Goal: Information Seeking & Learning: Learn about a topic

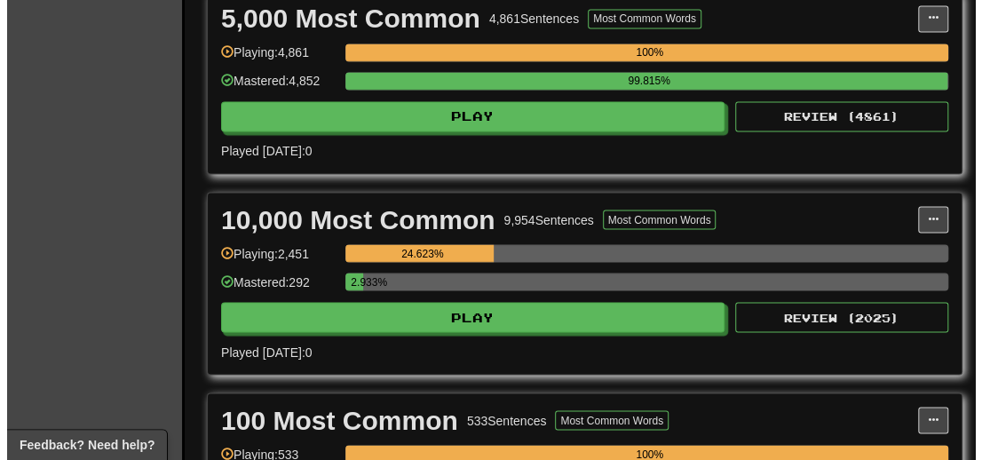
scroll to position [1244, 0]
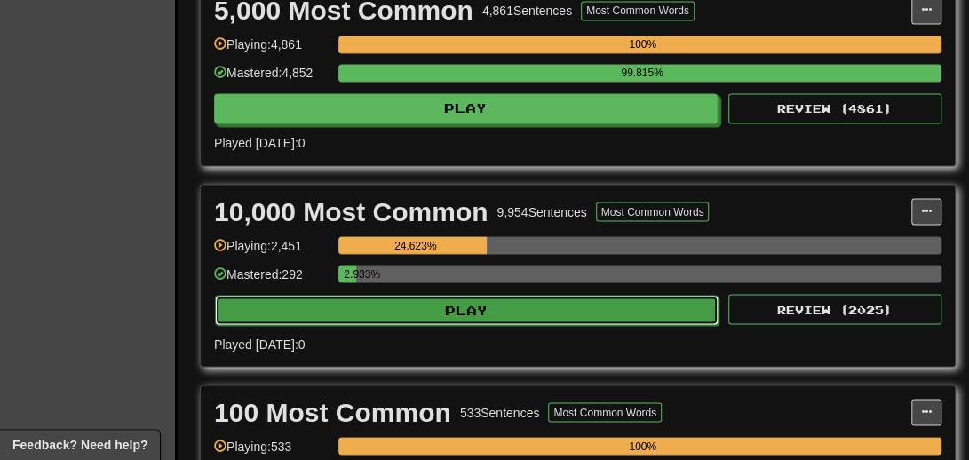
click at [455, 320] on button "Play" at bounding box center [467, 310] width 504 height 30
select select "**"
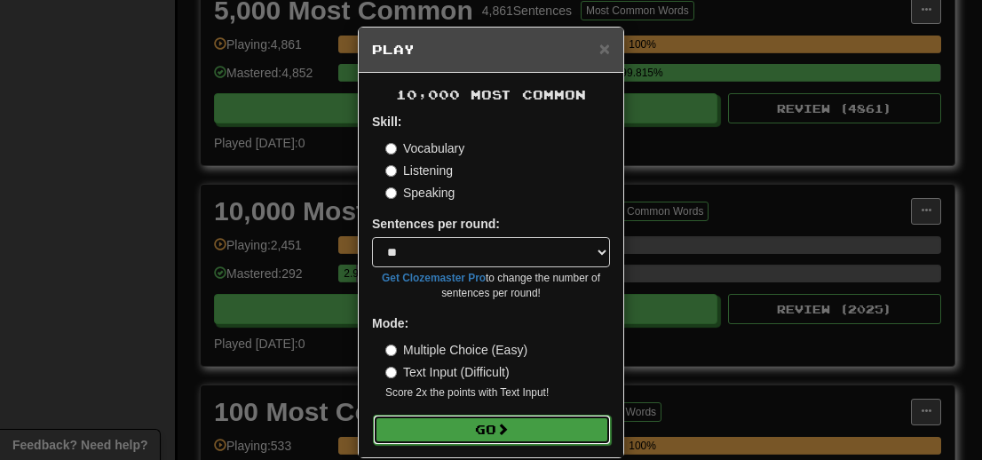
click at [473, 434] on button "Go" at bounding box center [492, 430] width 238 height 30
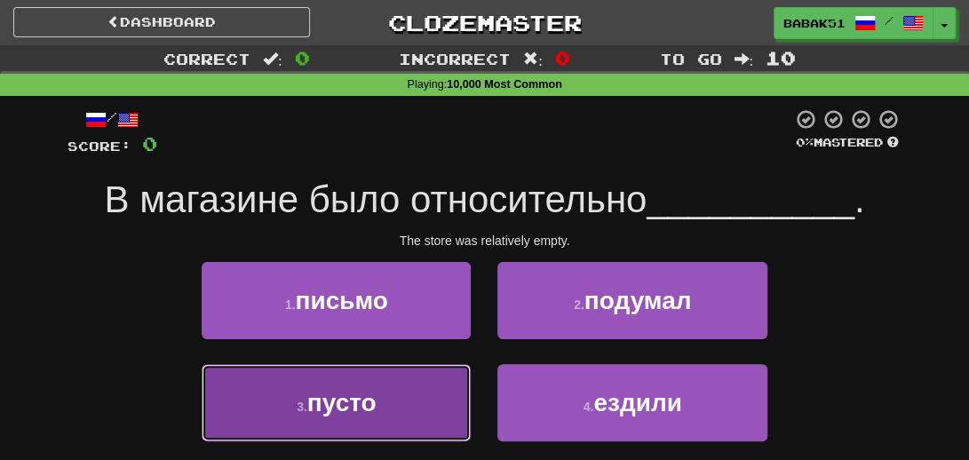
click at [318, 413] on span "пусто" at bounding box center [341, 403] width 69 height 28
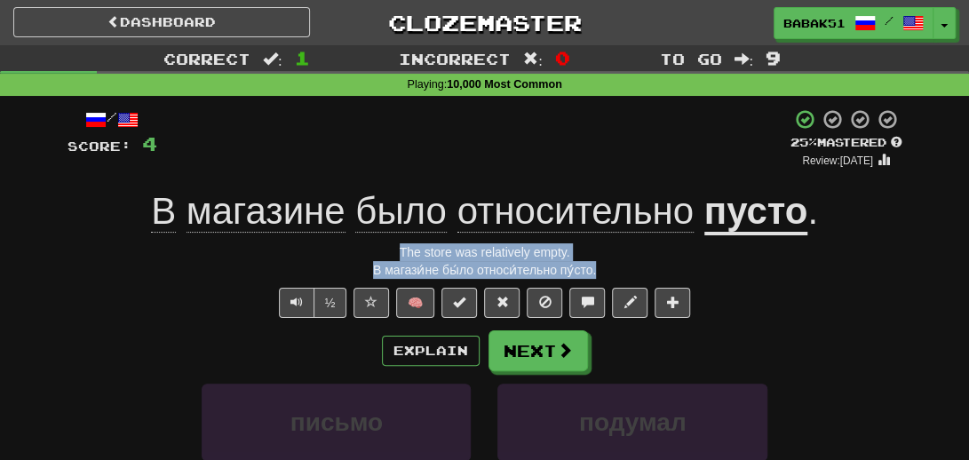
drag, startPoint x: 606, startPoint y: 270, endPoint x: 385, endPoint y: 243, distance: 222.8
click at [385, 243] on div "/ Score: 4 + 4 25 % Mastered Review: 2025-08-15 В магазине было относительно пу…" at bounding box center [485, 395] width 835 height 575
copy div "The store was relatively empty. В магази́не бы́ло относи́тельно пу́сто."
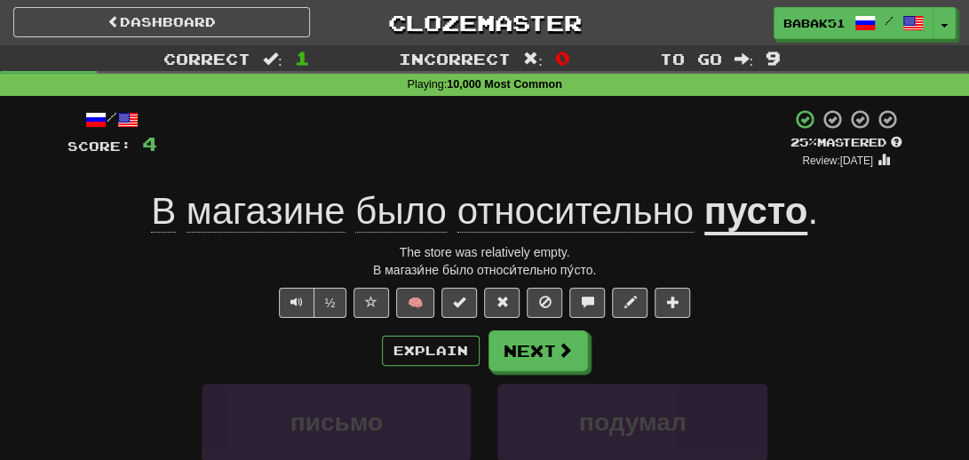
click at [576, 222] on span "относительно" at bounding box center [575, 211] width 236 height 43
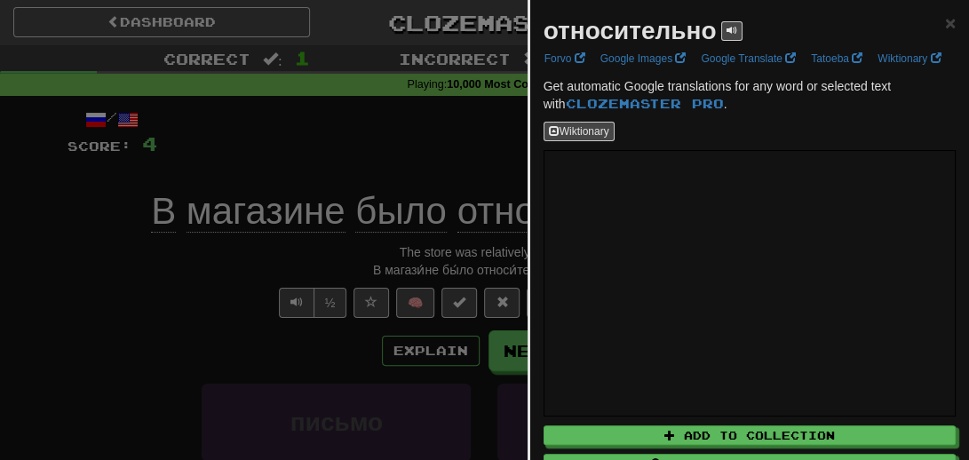
click at [114, 351] on div at bounding box center [484, 230] width 969 height 460
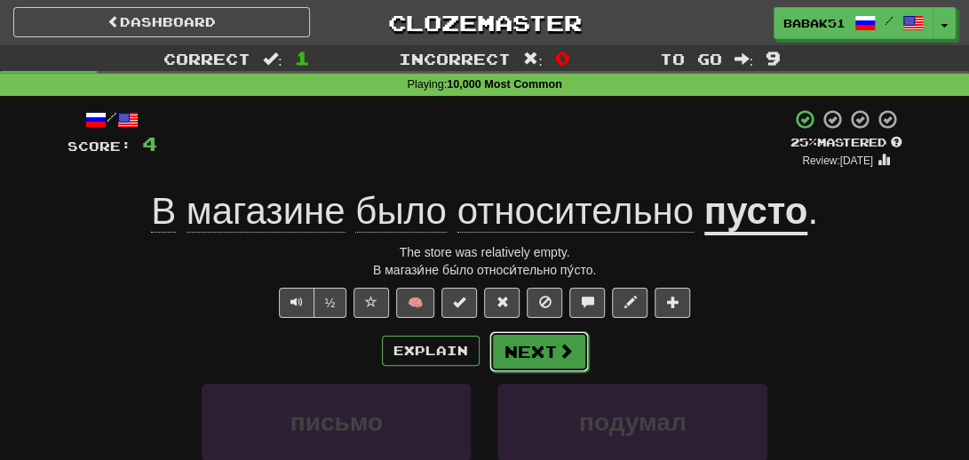
click at [496, 362] on button "Next" at bounding box center [538, 351] width 99 height 41
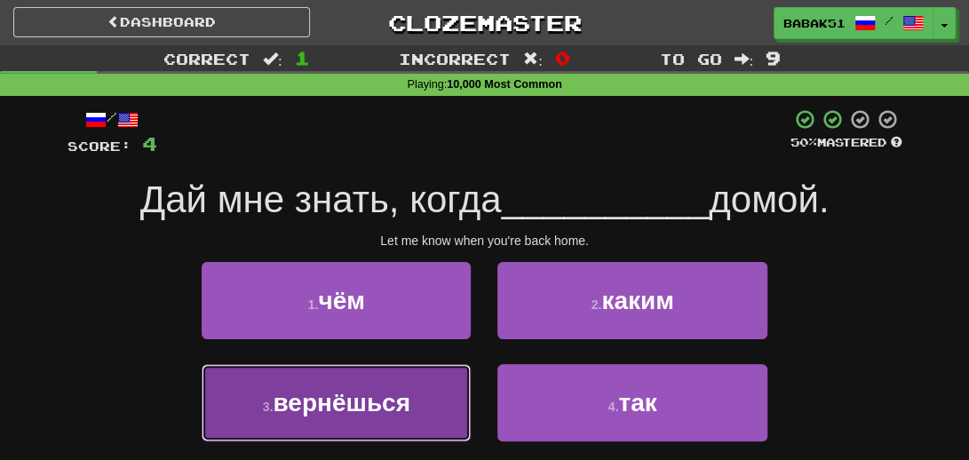
click at [364, 414] on span "вернёшься" at bounding box center [341, 403] width 137 height 28
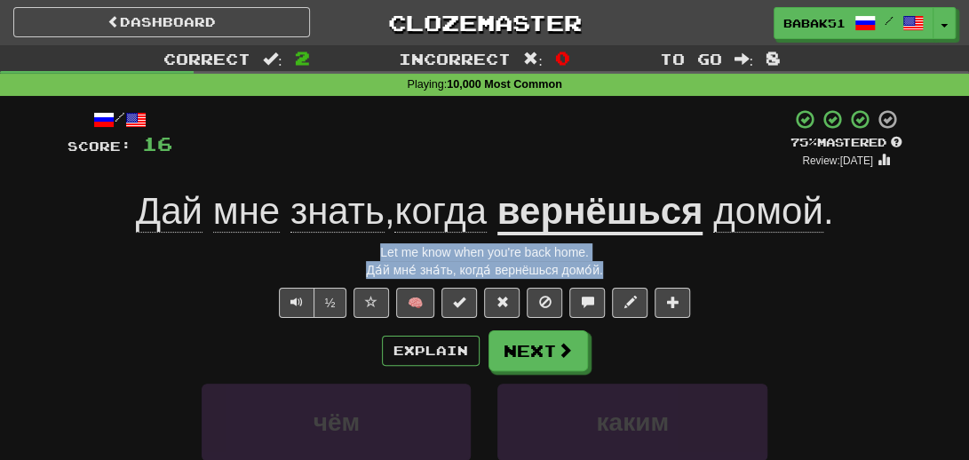
drag, startPoint x: 616, startPoint y: 276, endPoint x: 353, endPoint y: 257, distance: 264.5
click at [353, 257] on div "/ Score: 16 + 12 75 % Mastered Review: 2025-09-13 Дай мне знать , когда вернёшь…" at bounding box center [485, 395] width 835 height 575
copy div "Let me know when you're back home. Да́й мне́ зна́ть, когда́ вернёшься домо́й."
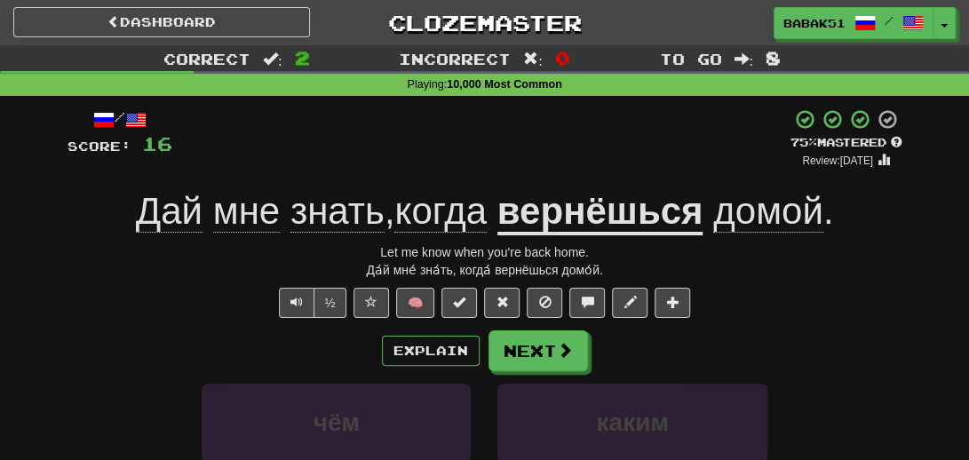
click at [101, 327] on div "/ Score: 16 + 12 75 % Mastered Review: 2025-09-13 Дай мне знать , когда вернёшь…" at bounding box center [485, 395] width 835 height 575
click at [506, 351] on button "Next" at bounding box center [538, 351] width 99 height 41
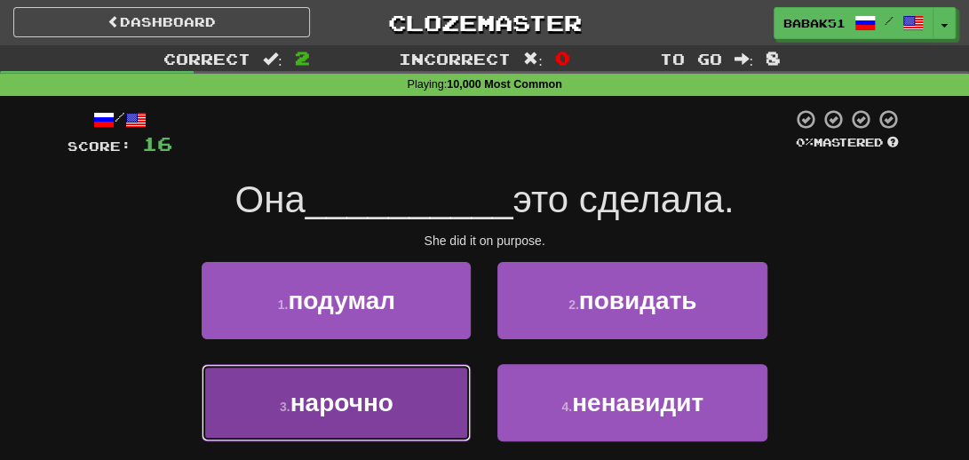
click at [329, 415] on span "нарочно" at bounding box center [341, 403] width 103 height 28
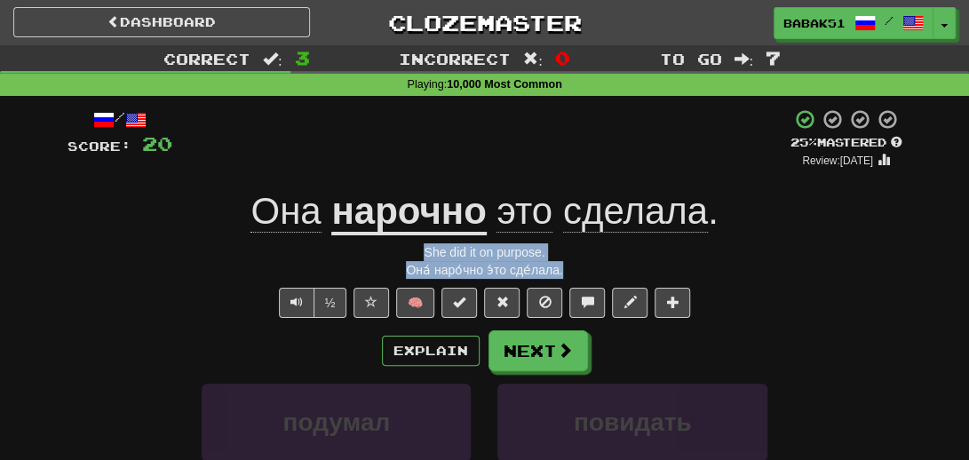
drag, startPoint x: 578, startPoint y: 273, endPoint x: 405, endPoint y: 260, distance: 173.7
click at [405, 261] on div "Она́ наро́чно э́то сде́лала." at bounding box center [485, 270] width 835 height 18
copy div "She did it on purpose. Она́ наро́чно э́то сде́лала."
click at [169, 273] on div "Она́ наро́чно э́то сде́лала." at bounding box center [485, 270] width 835 height 18
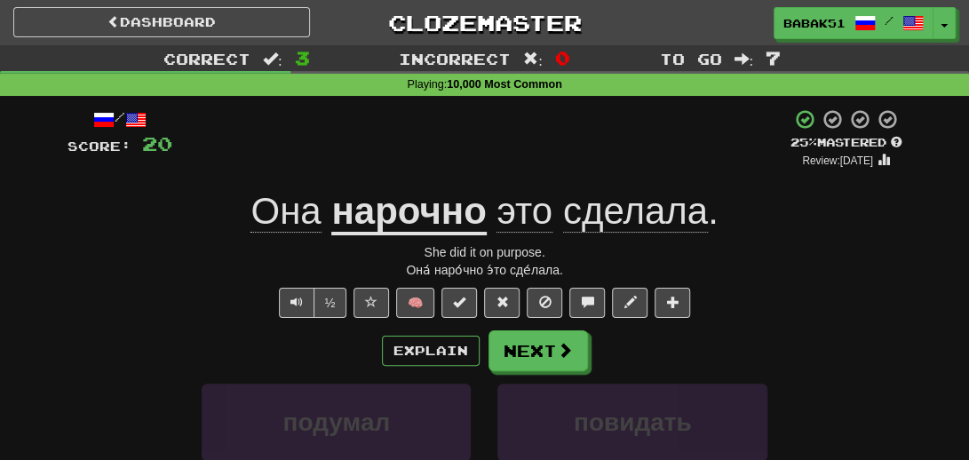
click at [404, 210] on u "нарочно" at bounding box center [408, 212] width 155 height 45
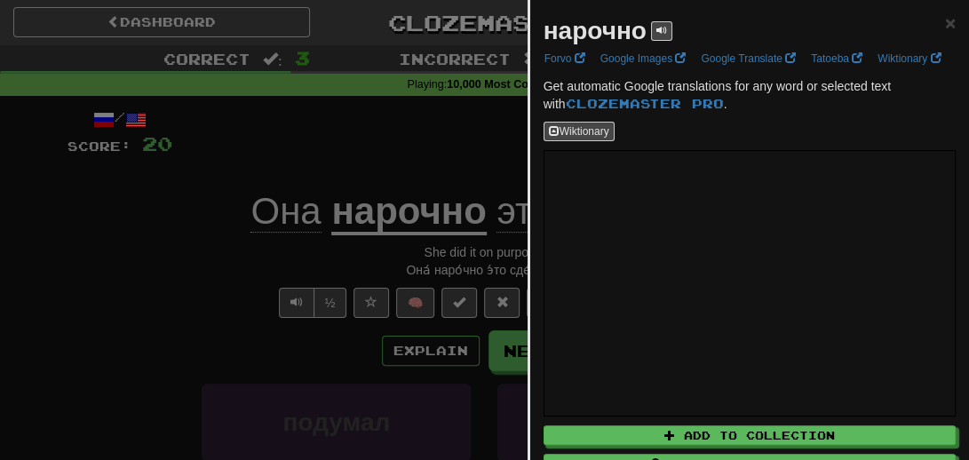
click at [147, 319] on div at bounding box center [484, 230] width 969 height 460
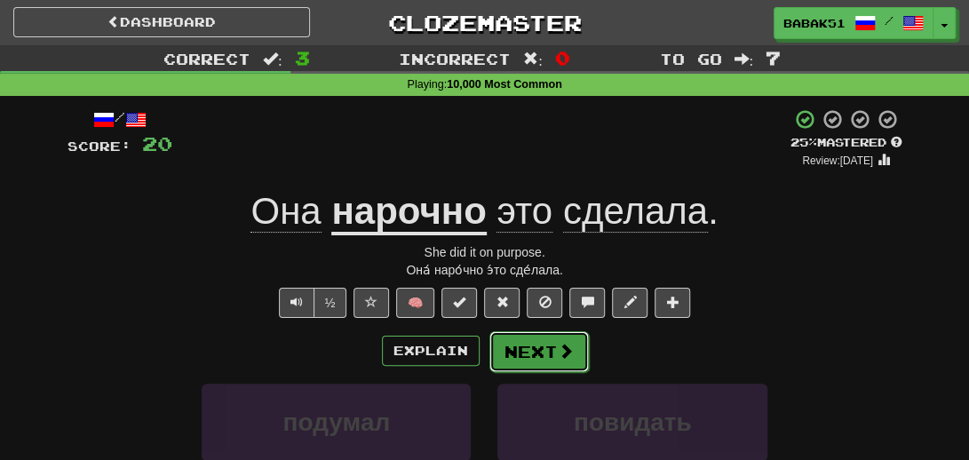
click at [553, 346] on button "Next" at bounding box center [538, 351] width 99 height 41
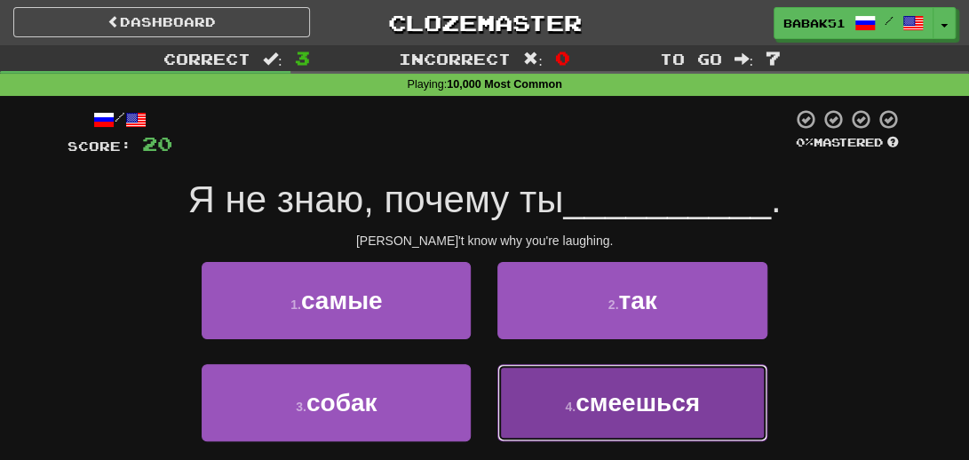
drag, startPoint x: 672, startPoint y: 414, endPoint x: 670, endPoint y: 396, distance: 18.0
click at [672, 414] on span "смеешься" at bounding box center [638, 403] width 124 height 28
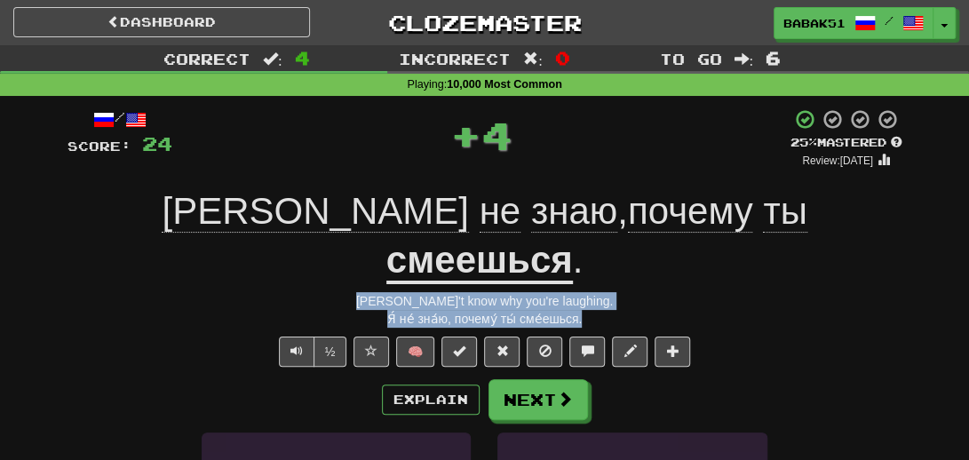
drag, startPoint x: 618, startPoint y: 269, endPoint x: 373, endPoint y: 247, distance: 246.2
click at [373, 247] on div "/ Score: 24 + 4 25 % Mastered Review: 2025-08-15 Я не знаю , почему ты смеешься…" at bounding box center [485, 419] width 835 height 623
copy div "I don't know why you're laughing. Я́ не́ зна́ю, почему́ ты́ сме́ешься."
click at [89, 310] on div "Я́ не́ зна́ю, почему́ ты́ сме́ешься." at bounding box center [485, 319] width 835 height 18
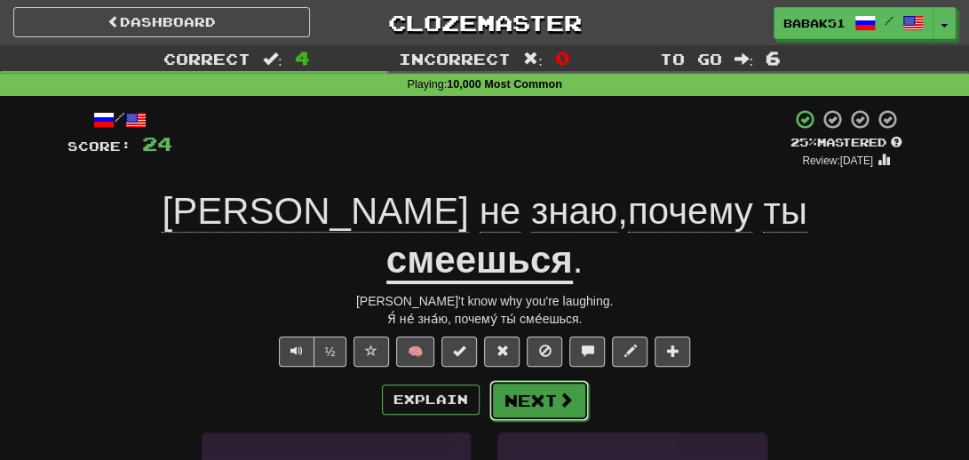
click at [503, 380] on button "Next" at bounding box center [538, 400] width 99 height 41
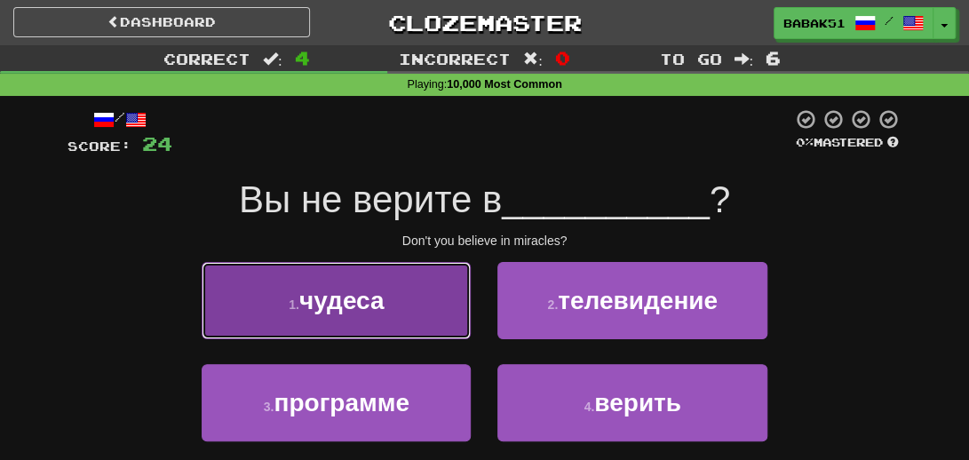
click at [358, 317] on button "1 . чудеса" at bounding box center [336, 300] width 269 height 77
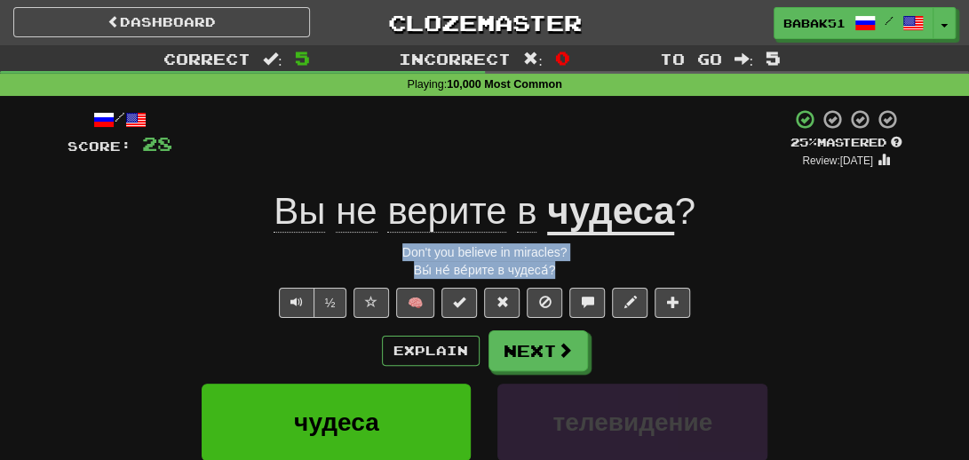
drag, startPoint x: 580, startPoint y: 272, endPoint x: 394, endPoint y: 255, distance: 187.3
click at [394, 255] on div "/ Score: 28 + 4 25 % Mastered Review: 2025-08-15 Вы не верите в чудеса ? Don't …" at bounding box center [485, 395] width 835 height 575
copy div "Don't you believe in miracles? Вы́ не́ ве́рите в чудеса́?"
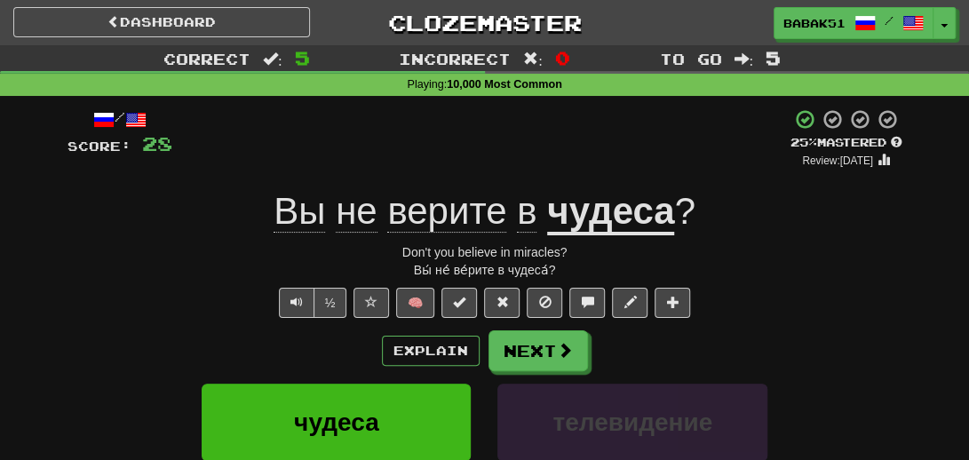
click at [208, 338] on div "Explain Next" at bounding box center [485, 350] width 835 height 41
click at [553, 338] on button "Next" at bounding box center [538, 351] width 99 height 41
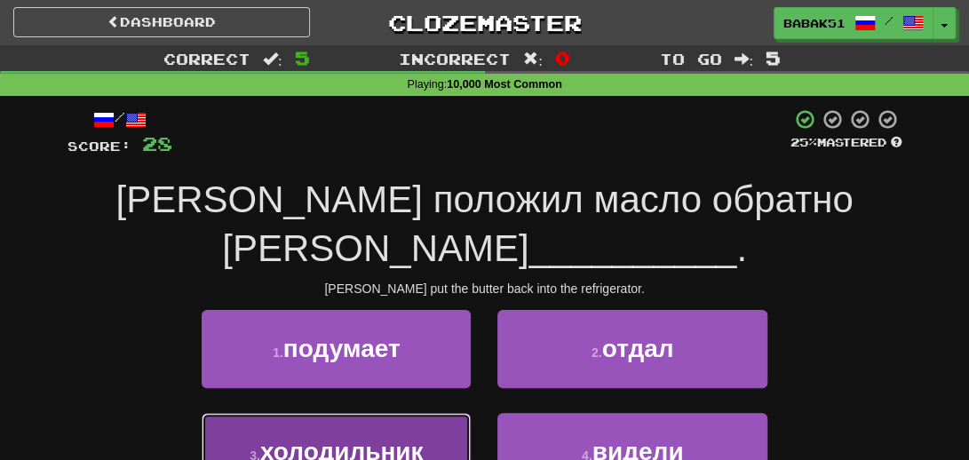
click at [359, 438] on span "холодильник" at bounding box center [341, 452] width 163 height 28
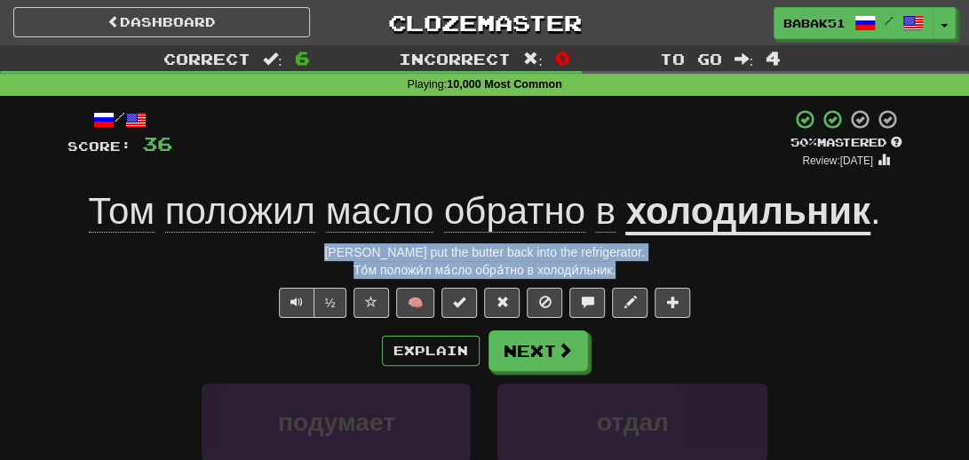
drag, startPoint x: 593, startPoint y: 273, endPoint x: 329, endPoint y: 258, distance: 265.1
click at [329, 258] on div "/ Score: 36 + 8 50 % Mastered Review: 2025-08-24 Том положил масло обратно в хо…" at bounding box center [485, 395] width 835 height 575
copy div "Tom put the butter back into the refrigerator. То́м положи́л ма́сло обра́тно в …"
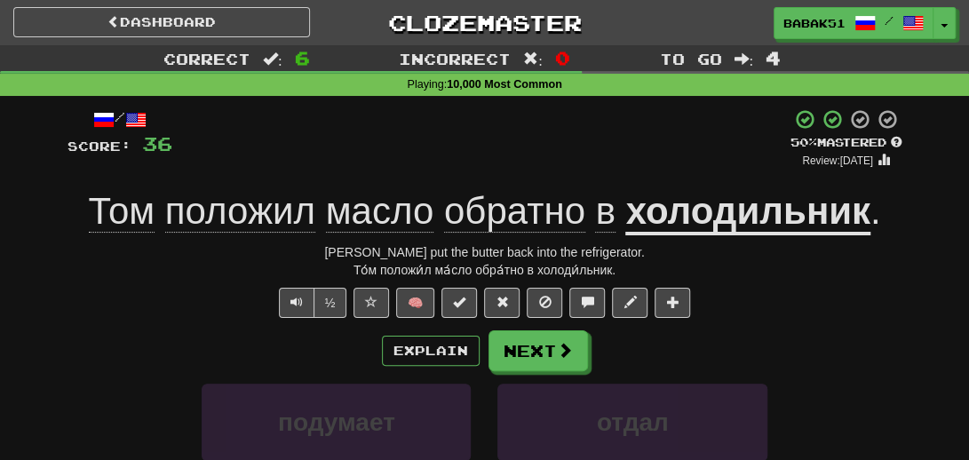
click at [116, 330] on div "Explain Next" at bounding box center [485, 350] width 835 height 41
click at [567, 343] on span at bounding box center [566, 351] width 16 height 16
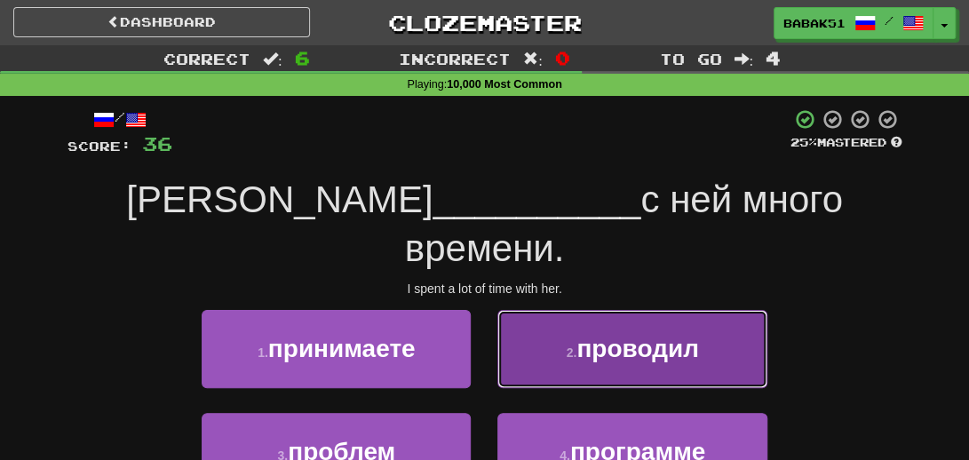
click at [675, 330] on button "2 . проводил" at bounding box center [631, 348] width 269 height 77
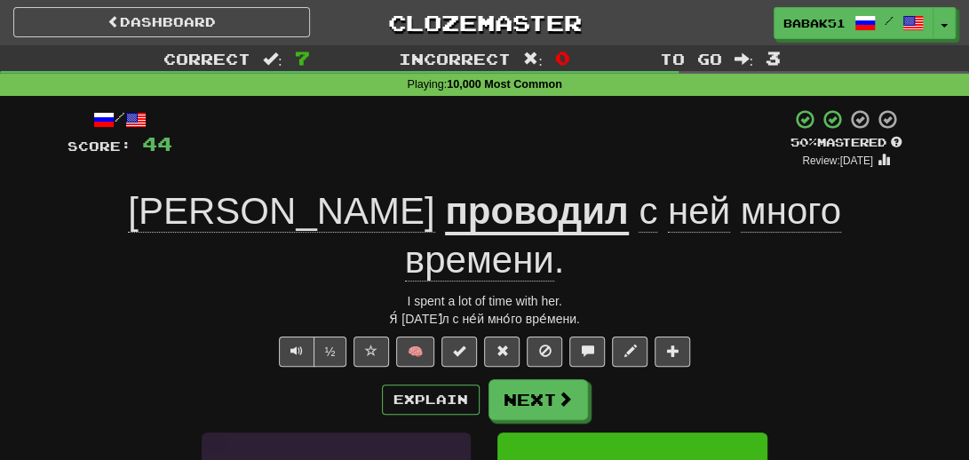
drag, startPoint x: 592, startPoint y: 267, endPoint x: 380, endPoint y: 253, distance: 212.8
click at [380, 253] on div "/ Score: 44 + 8 50 % Mastered Review: 2025-08-24 Я проводил с ней много времени…" at bounding box center [485, 419] width 835 height 623
copy div "I spent a lot of time with her. Я́ проводи́л с не́й мно́го вре́мени."
click at [103, 379] on div "Explain Next" at bounding box center [485, 399] width 835 height 41
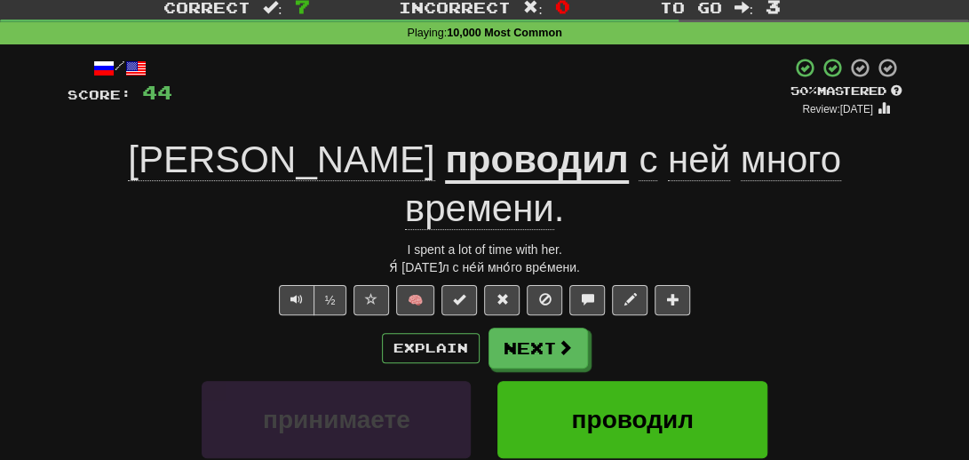
scroll to position [89, 0]
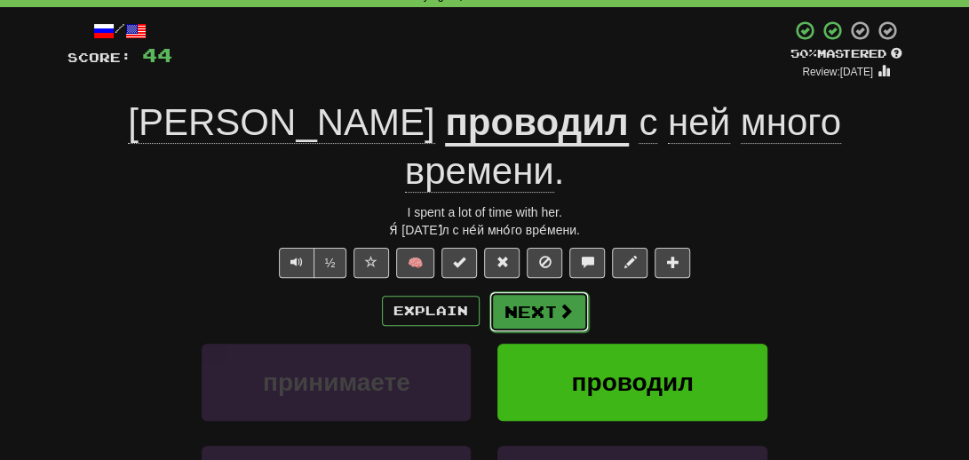
click at [558, 303] on span at bounding box center [566, 311] width 16 height 16
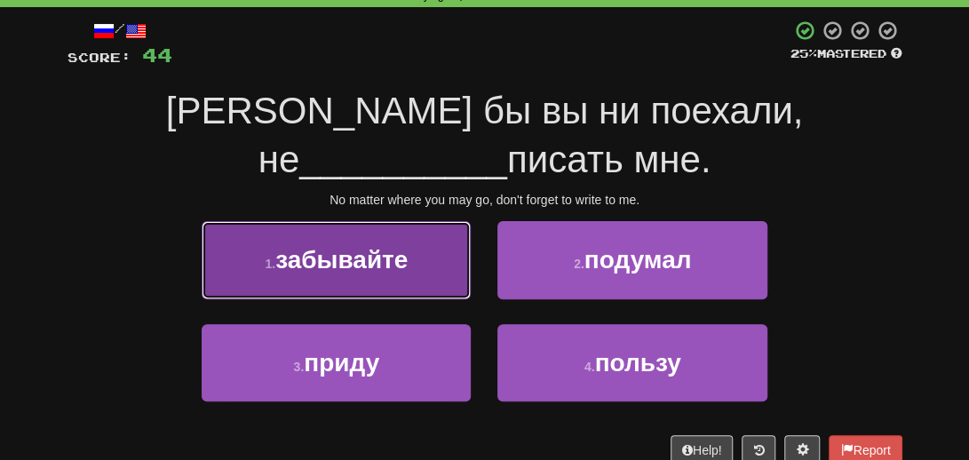
click at [361, 253] on span "забывайте" at bounding box center [341, 260] width 132 height 28
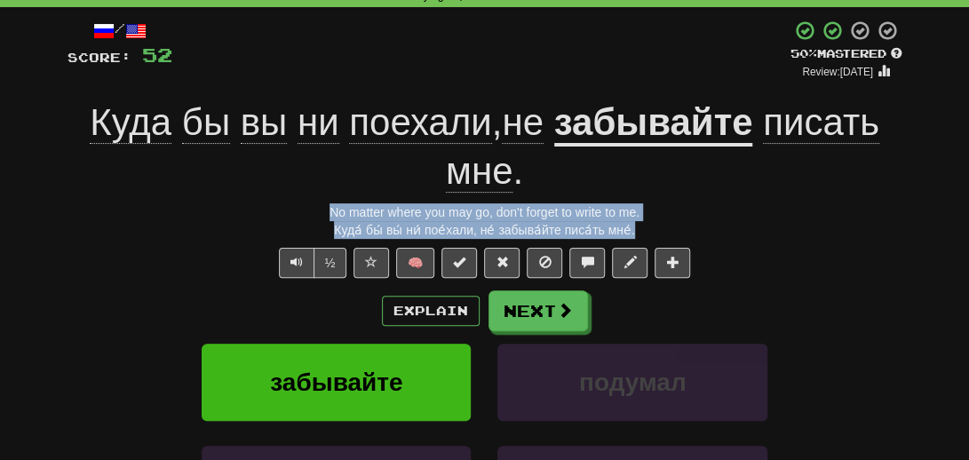
drag, startPoint x: 647, startPoint y: 232, endPoint x: 323, endPoint y: 215, distance: 323.8
click at [323, 215] on div "/ Score: 52 + 8 50 % Mastered Review: 2025-08-24 Куда бы вы ни поехали , не заб…" at bounding box center [485, 331] width 835 height 623
copy div "No matter where you may go, don't forget to write to me. Куда́ бы́ вы́ ни́ пое́…"
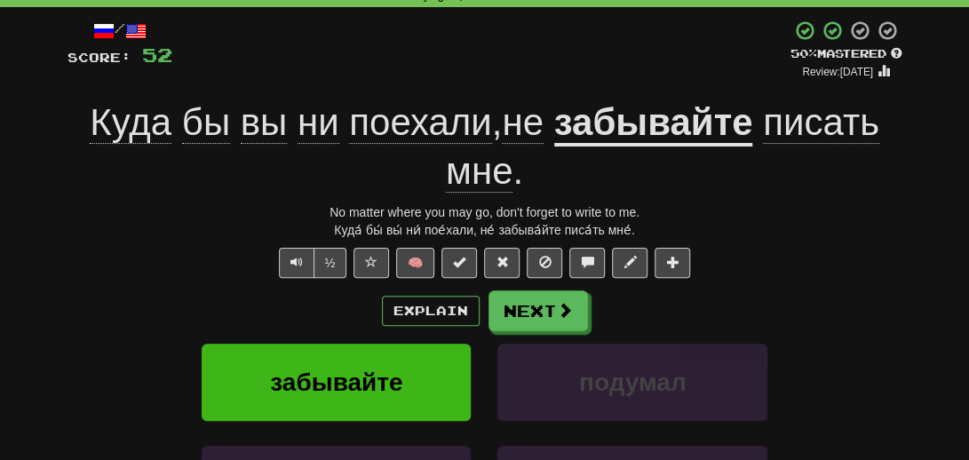
drag, startPoint x: 160, startPoint y: 288, endPoint x: 153, endPoint y: 305, distance: 18.3
click at [156, 284] on div "/ Score: 52 + 8 50 % Mastered Review: 2025-08-24 Куда бы вы ни поехали , не заб…" at bounding box center [485, 331] width 835 height 623
click at [569, 312] on span at bounding box center [566, 311] width 16 height 16
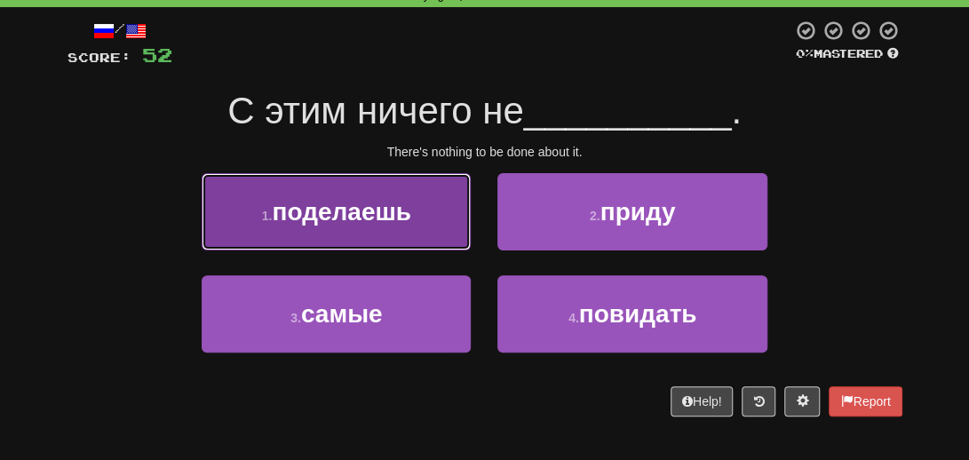
click at [339, 232] on button "1 . поделаешь" at bounding box center [336, 211] width 269 height 77
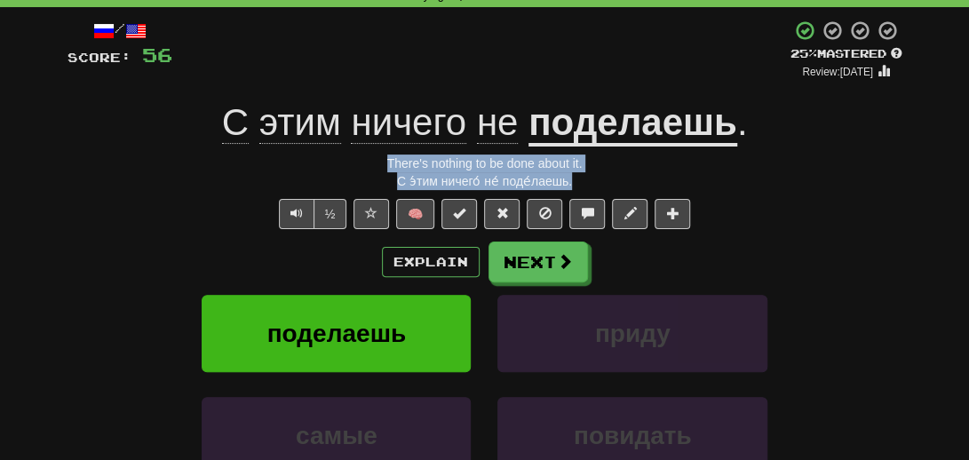
drag, startPoint x: 592, startPoint y: 180, endPoint x: 379, endPoint y: 158, distance: 213.5
click at [386, 168] on div "/ Score: 56 + 4 25 % Mastered Review: 2025-08-15 С этим ничего не поделаешь . T…" at bounding box center [485, 307] width 835 height 575
copy div "There's nothing to be done about it. С э́тим ничего́ не́ поде́лаешь."
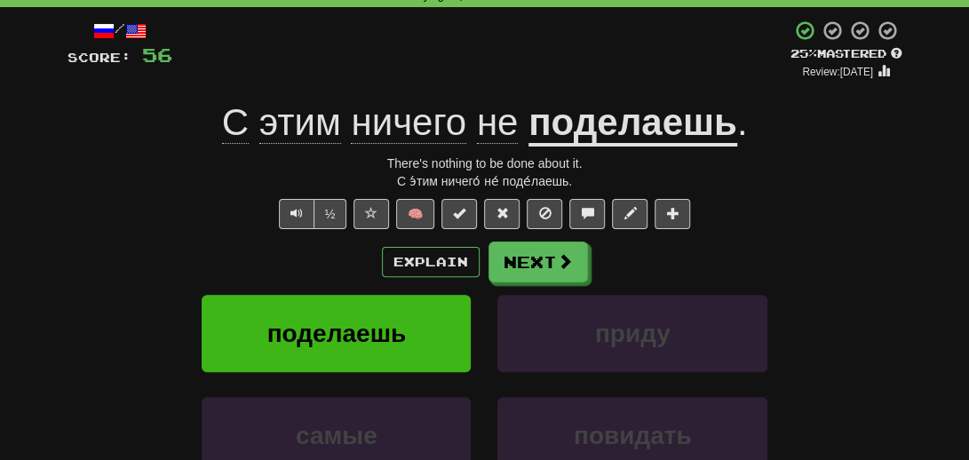
click at [145, 255] on div "Explain Next" at bounding box center [485, 262] width 835 height 41
click at [521, 262] on button "Next" at bounding box center [538, 263] width 99 height 41
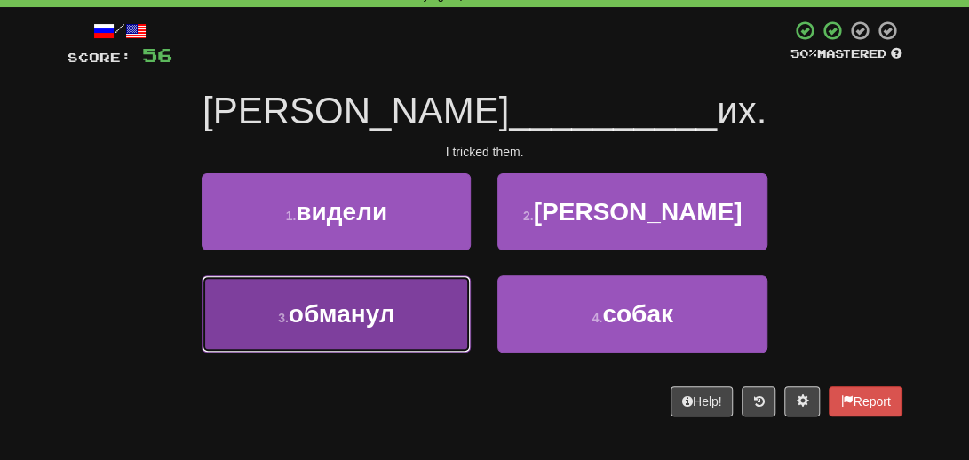
click at [340, 310] on span "обманул" at bounding box center [342, 314] width 107 height 28
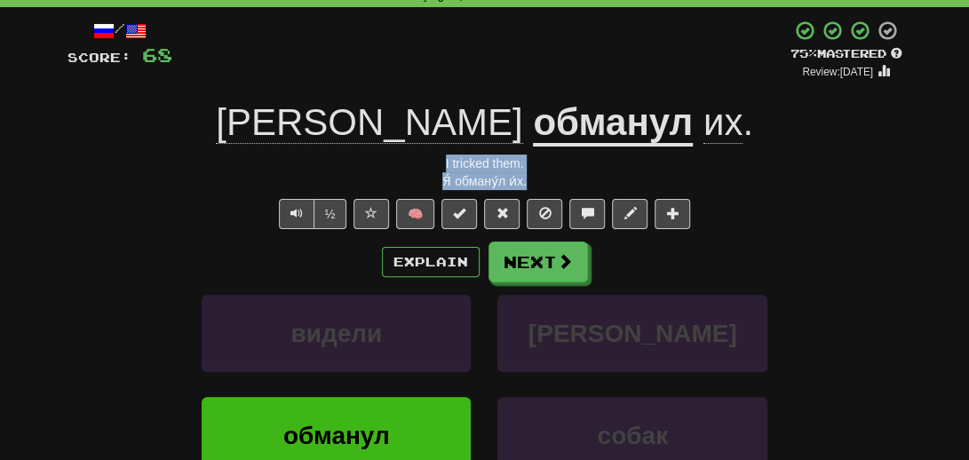
drag, startPoint x: 537, startPoint y: 184, endPoint x: 425, endPoint y: 166, distance: 113.3
click at [425, 166] on div "/ Score: 68 + 12 75 % Mastered Review: 2025-09-13 Я обманул их . I tricked them…" at bounding box center [485, 307] width 835 height 575
copy div "I tricked them. Я́ обману́л и́х."
click at [162, 221] on div "½ 🧠" at bounding box center [485, 214] width 835 height 30
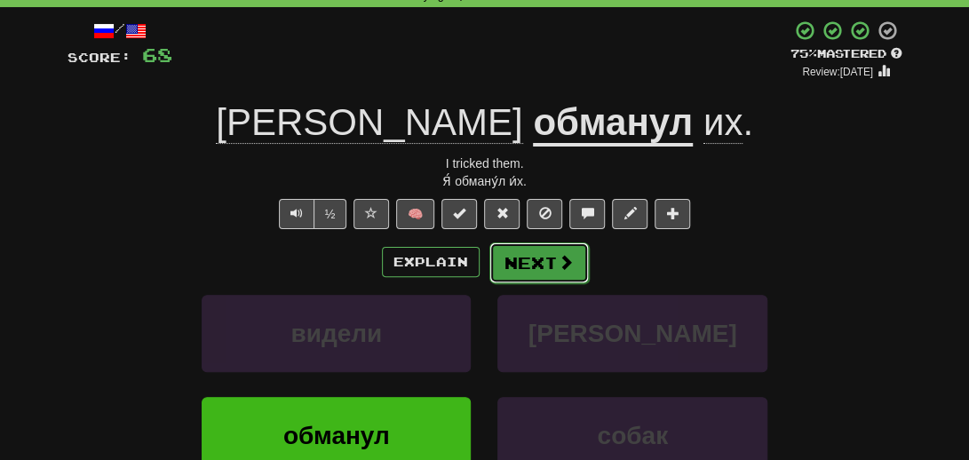
click at [529, 273] on button "Next" at bounding box center [538, 263] width 99 height 41
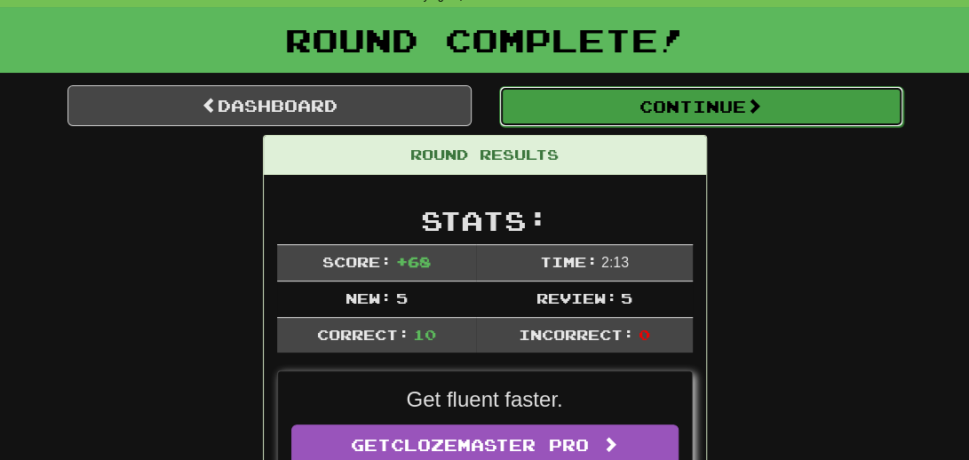
click at [672, 100] on button "Continue" at bounding box center [701, 106] width 404 height 41
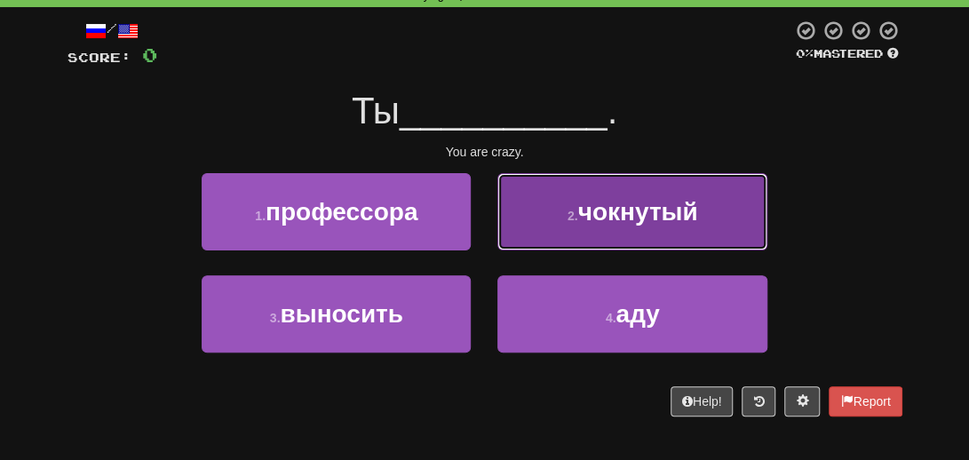
click at [648, 225] on button "2 . чокнутый" at bounding box center [631, 211] width 269 height 77
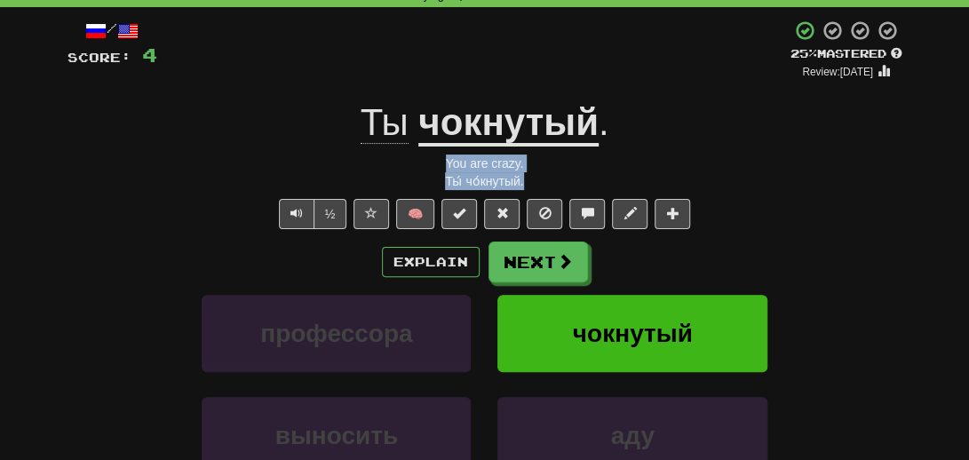
drag, startPoint x: 524, startPoint y: 179, endPoint x: 412, endPoint y: 161, distance: 113.5
click at [412, 161] on div "/ Score: 4 + 4 25 % Mastered Review: 2025-08-15 Ты чокнутый . You are crazy. Ты…" at bounding box center [485, 307] width 835 height 575
click at [199, 202] on div "½ 🧠" at bounding box center [485, 214] width 835 height 30
click at [514, 129] on u "чокнутый" at bounding box center [508, 123] width 180 height 45
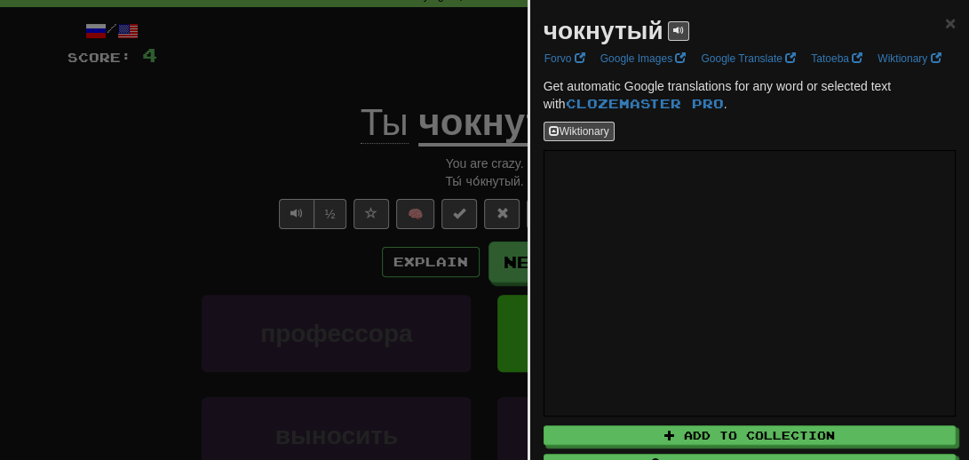
drag, startPoint x: 151, startPoint y: 266, endPoint x: 188, endPoint y: 269, distance: 37.5
click at [151, 266] on div at bounding box center [484, 230] width 969 height 460
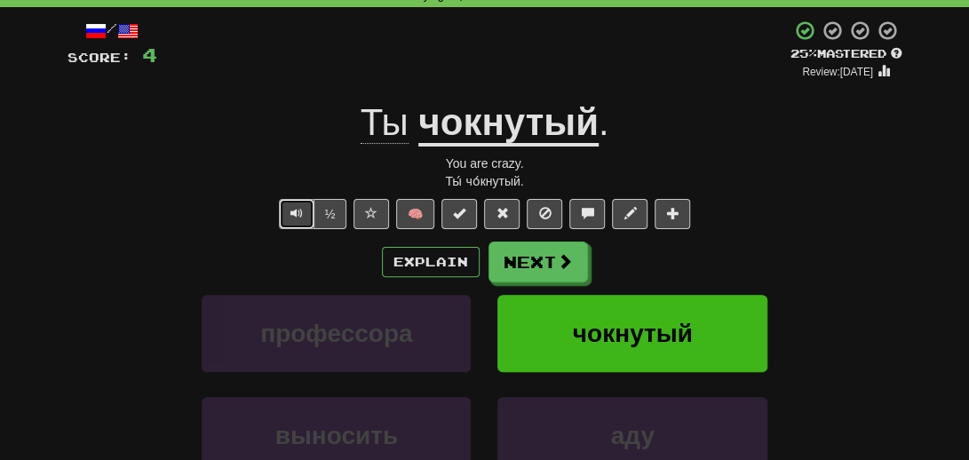
click at [296, 211] on span "Text-to-speech controls" at bounding box center [296, 213] width 12 height 12
click at [794, 144] on div "Ты чокнутый ." at bounding box center [485, 123] width 835 height 49
click at [520, 269] on button "Next" at bounding box center [538, 263] width 99 height 41
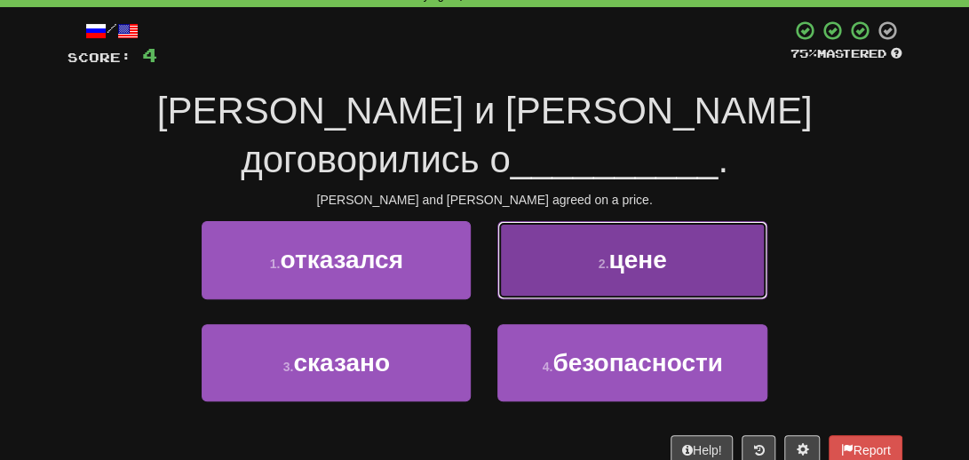
click at [629, 246] on span "цене" at bounding box center [637, 260] width 58 height 28
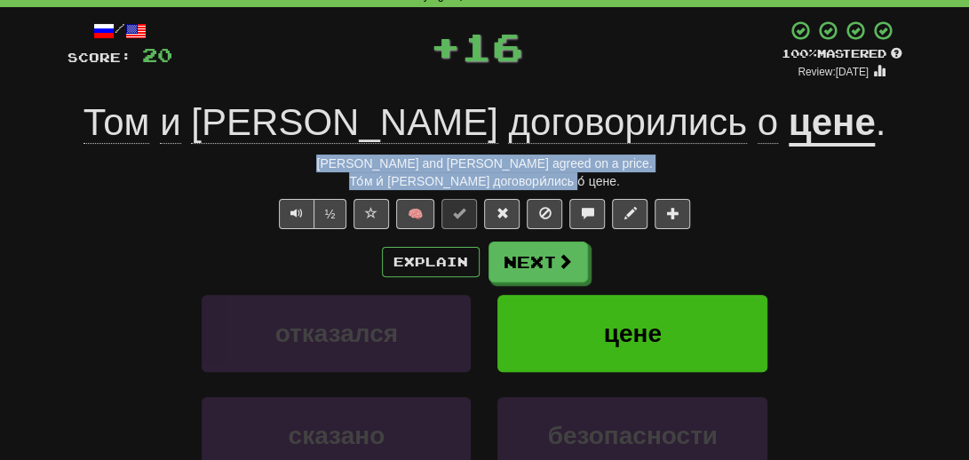
drag, startPoint x: 599, startPoint y: 179, endPoint x: 371, endPoint y: 168, distance: 227.7
click at [371, 168] on div "/ Score: 20 + 16 100 % Mastered Review: 2026-02-10 Том и Мэри договорились о це…" at bounding box center [485, 307] width 835 height 575
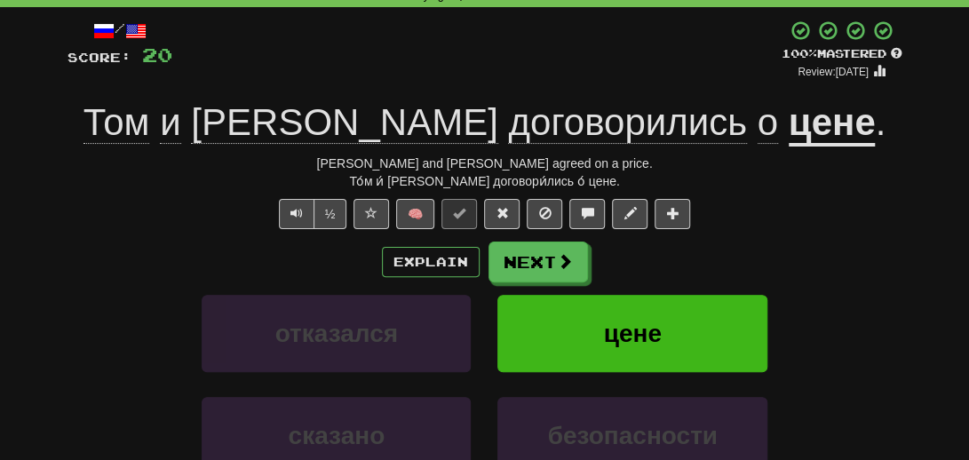
click at [112, 206] on div "½ 🧠" at bounding box center [485, 214] width 835 height 30
click at [566, 258] on span at bounding box center [566, 262] width 16 height 16
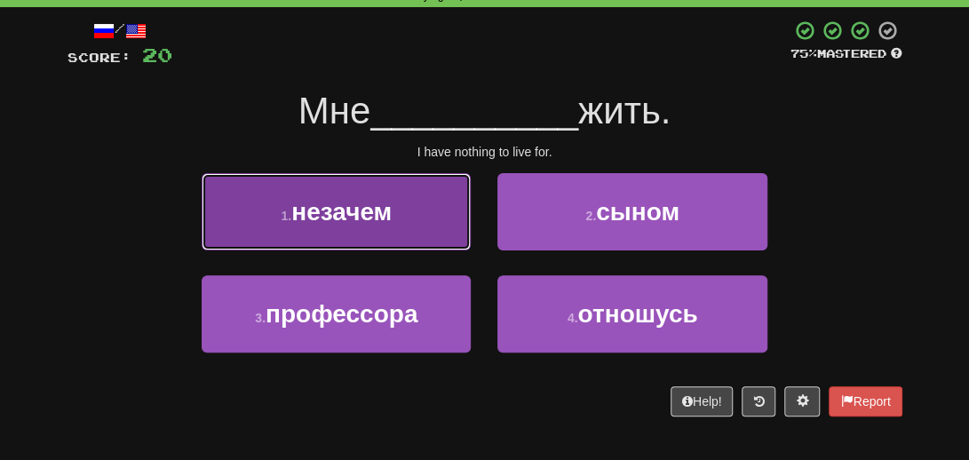
click at [334, 222] on span "незачем" at bounding box center [341, 212] width 100 height 28
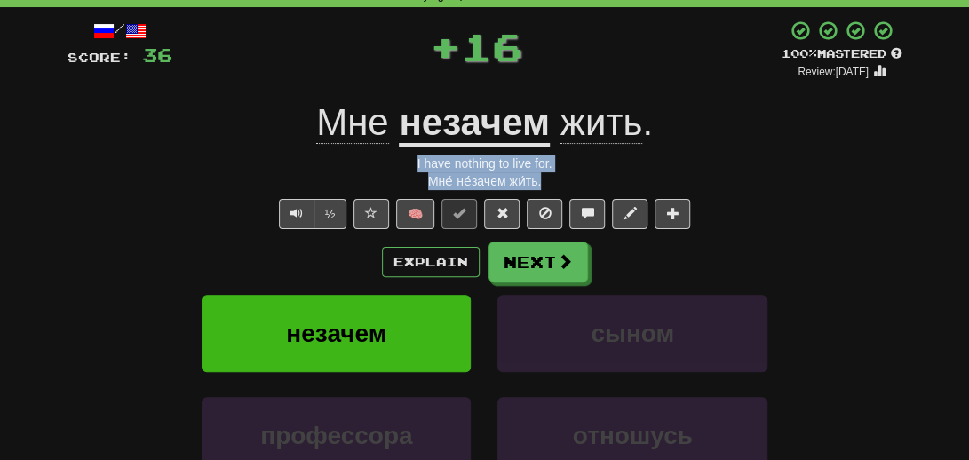
drag, startPoint x: 567, startPoint y: 184, endPoint x: 401, endPoint y: 155, distance: 168.5
click at [401, 155] on div "/ Score: 36 + 16 100 % Mastered Review: 2026-02-10 Мне незачем жить . I have no…" at bounding box center [485, 307] width 835 height 575
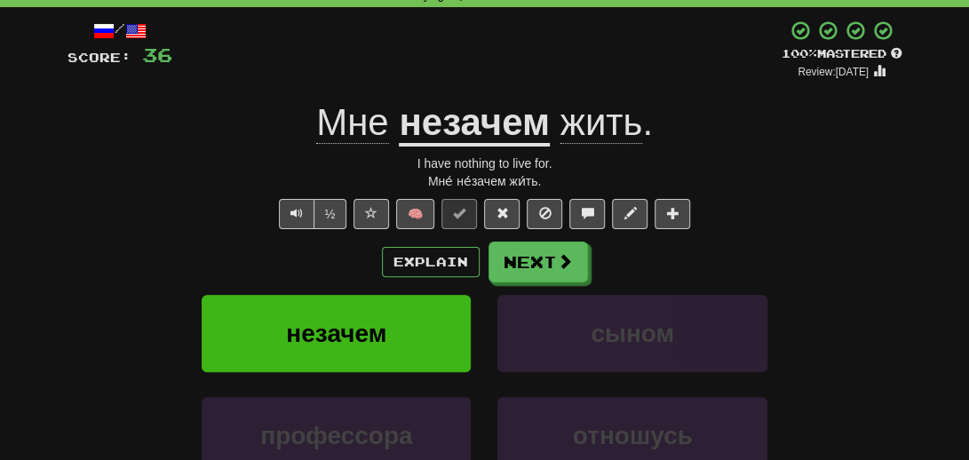
click at [468, 139] on u "незачем" at bounding box center [474, 123] width 151 height 45
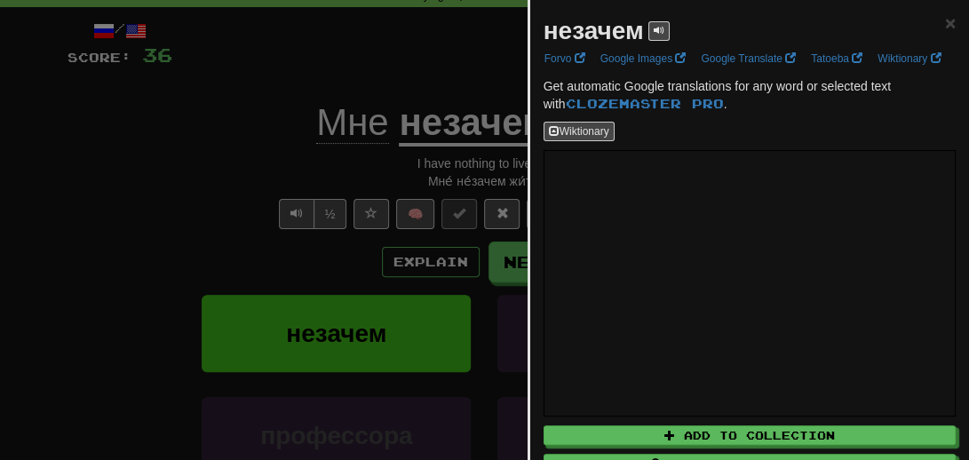
click at [206, 205] on div at bounding box center [484, 230] width 969 height 460
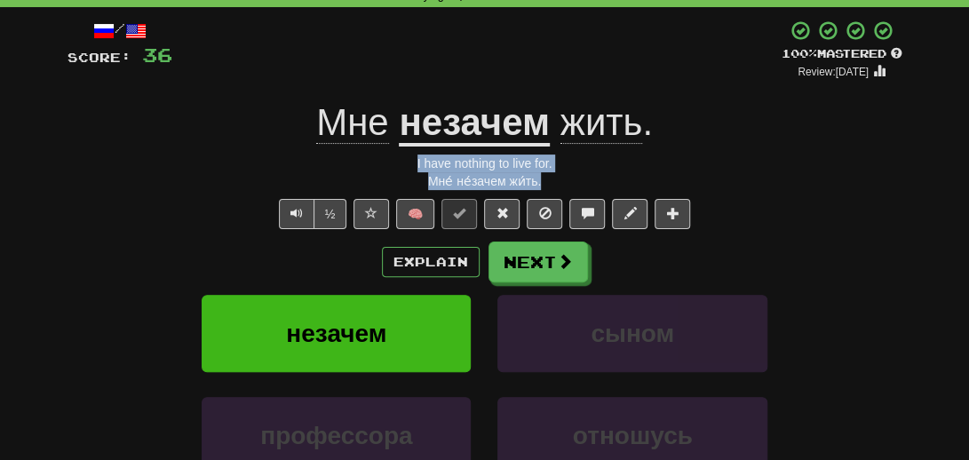
drag, startPoint x: 552, startPoint y: 183, endPoint x: 385, endPoint y: 169, distance: 167.6
click at [385, 169] on div "/ Score: 36 + 16 100 % Mastered Review: 2026-02-10 Мне незачем жить . I have no…" at bounding box center [485, 307] width 835 height 575
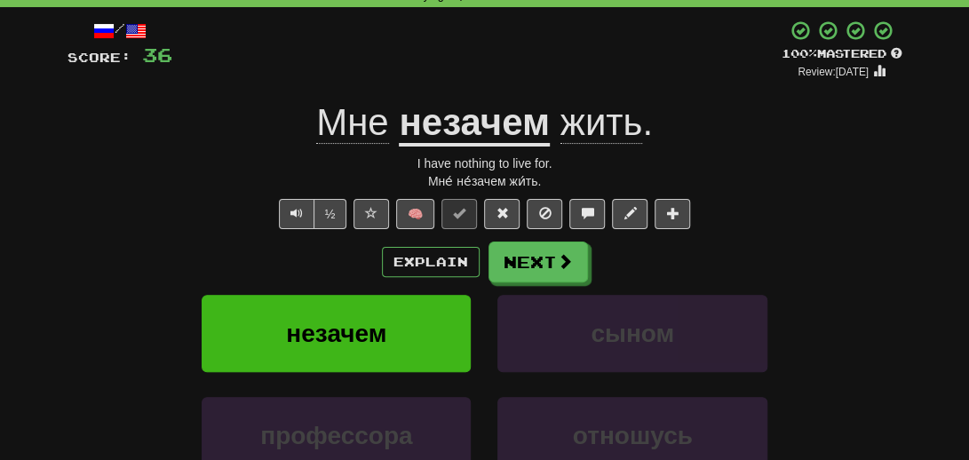
click at [745, 279] on div "Explain Next" at bounding box center [485, 262] width 835 height 41
click at [554, 271] on button "Next" at bounding box center [538, 263] width 99 height 41
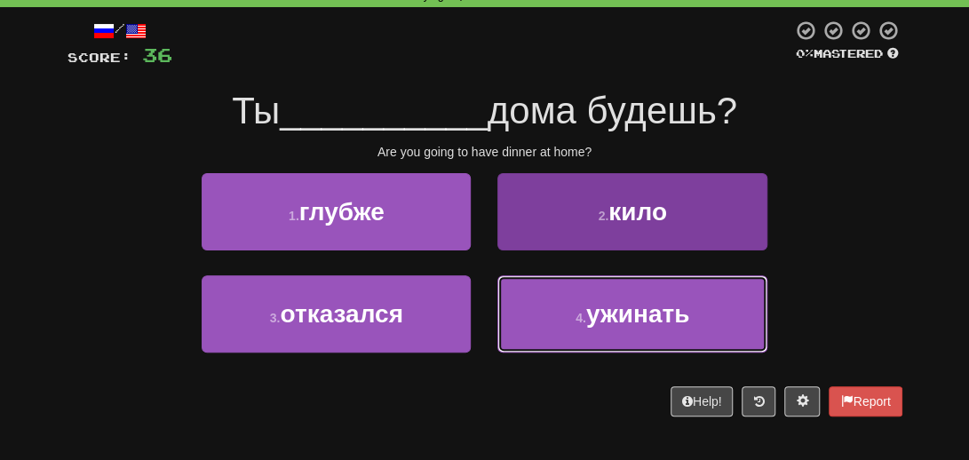
drag, startPoint x: 695, startPoint y: 334, endPoint x: 712, endPoint y: 320, distance: 22.8
click at [695, 332] on button "4 . ужинать" at bounding box center [631, 313] width 269 height 77
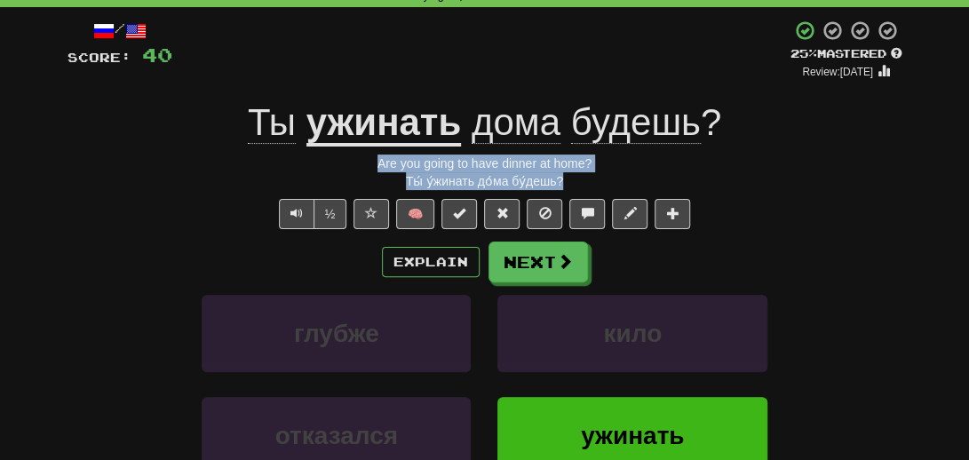
drag, startPoint x: 569, startPoint y: 180, endPoint x: 464, endPoint y: 231, distance: 116.4
click at [366, 157] on div "/ Score: 40 + 4 25 % Mastered Review: 2025-08-15 Ты ужинать дома будешь ? Are y…" at bounding box center [485, 307] width 835 height 575
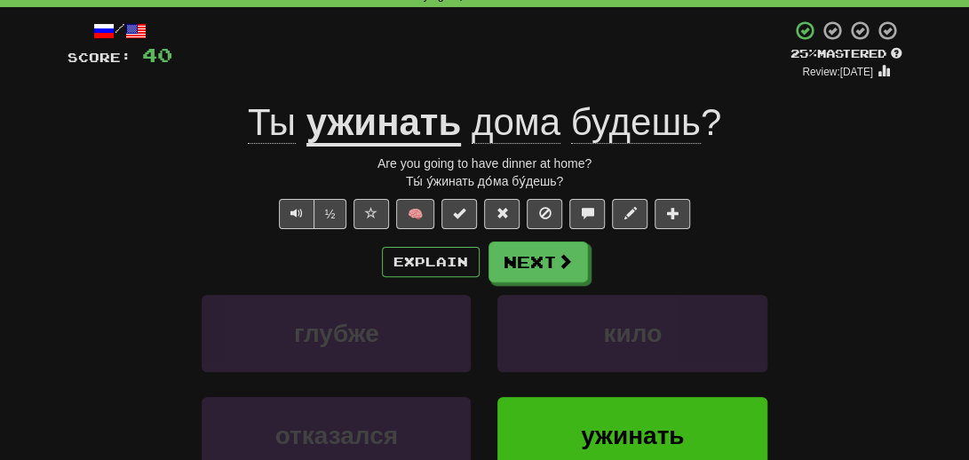
click at [145, 315] on div "глубже кило" at bounding box center [485, 346] width 888 height 102
click at [526, 263] on button "Next" at bounding box center [538, 263] width 99 height 41
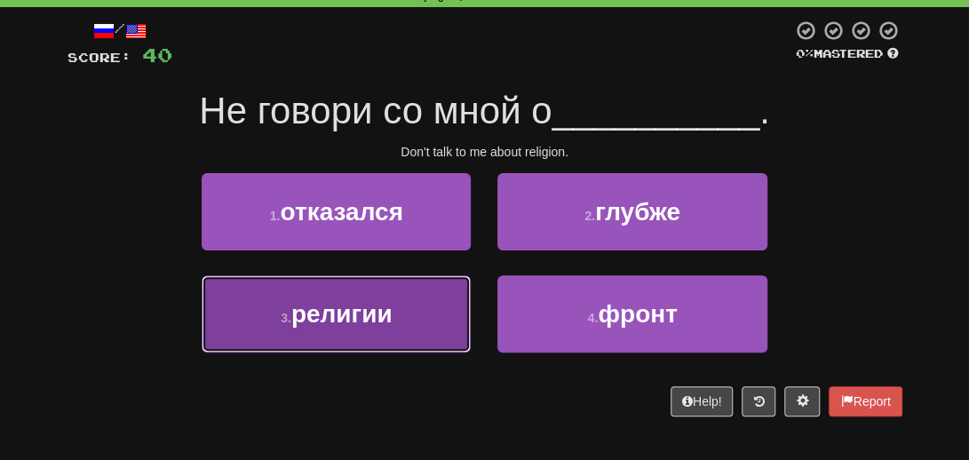
click at [400, 306] on button "3 . религии" at bounding box center [336, 313] width 269 height 77
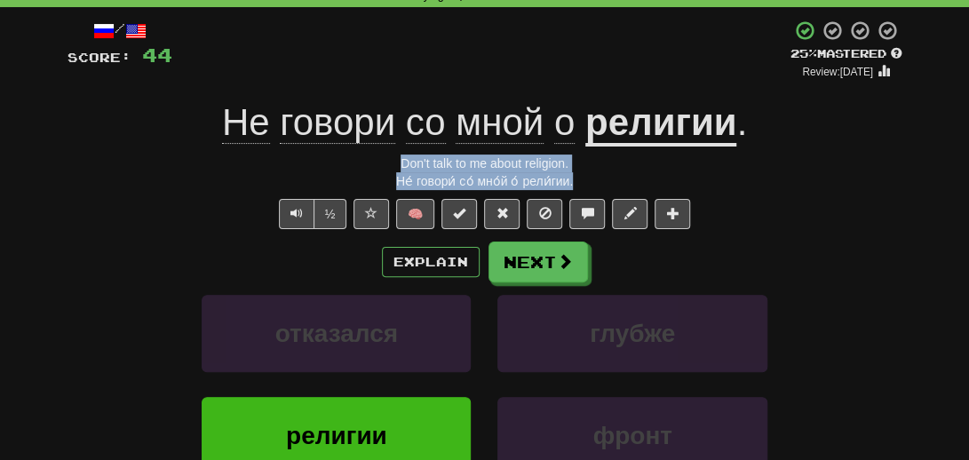
drag, startPoint x: 583, startPoint y: 180, endPoint x: 395, endPoint y: 155, distance: 189.2
click at [395, 155] on div "/ Score: 44 + 4 25 % Mastered Review: 2025-08-15 Не говори со мной о религии . …" at bounding box center [485, 307] width 835 height 575
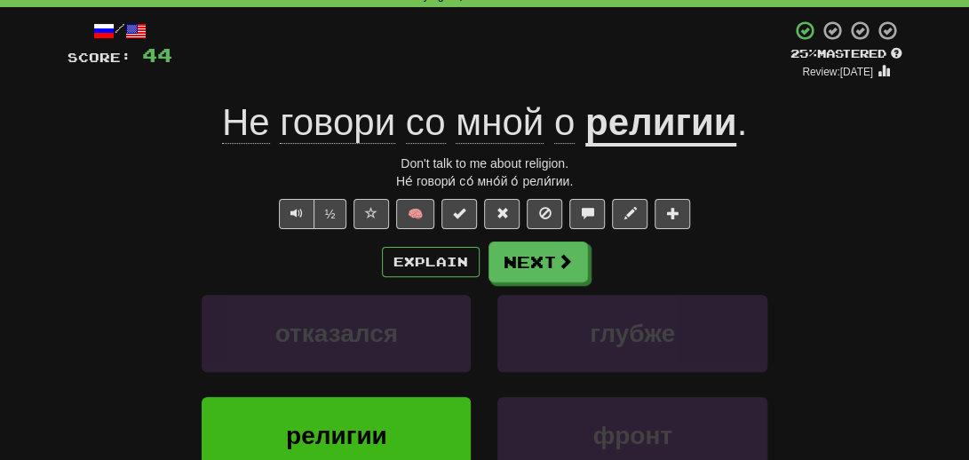
click at [127, 265] on div "Explain Next" at bounding box center [485, 262] width 835 height 41
click at [536, 252] on button "Next" at bounding box center [538, 263] width 99 height 41
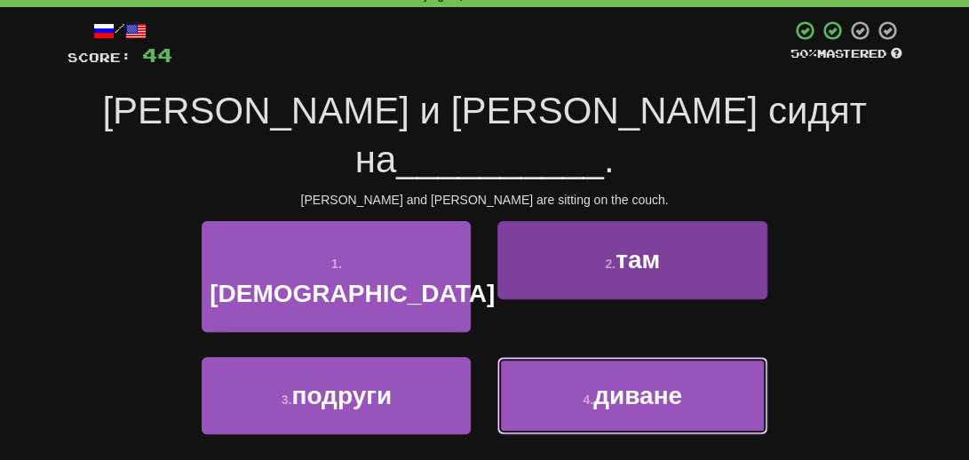
click at [680, 357] on button "4 . диване" at bounding box center [631, 395] width 269 height 77
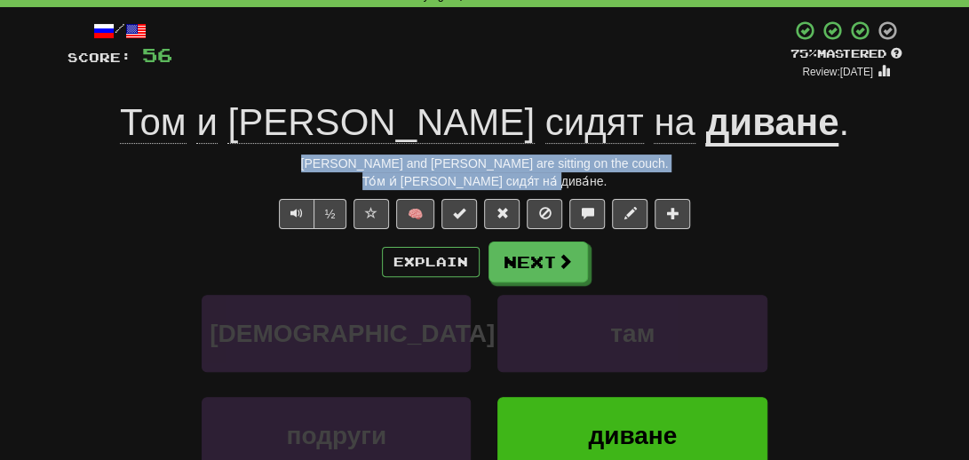
drag, startPoint x: 586, startPoint y: 180, endPoint x: 357, endPoint y: 150, distance: 231.2
click at [357, 150] on div "/ Score: 56 + 12 75 % Mastered Review: 2025-09-13 Том и Мэри сидят на диване . …" at bounding box center [485, 307] width 835 height 575
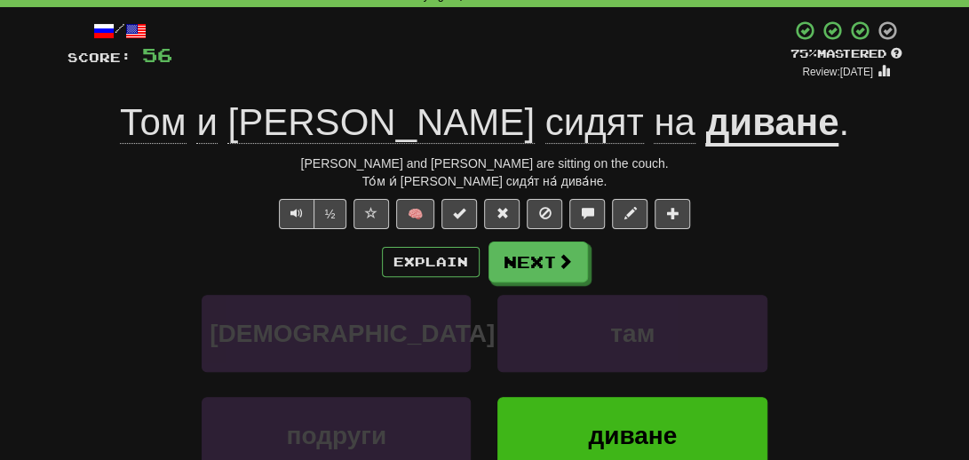
click at [199, 260] on div "Explain Next" at bounding box center [485, 262] width 835 height 41
click at [529, 259] on button "Next" at bounding box center [538, 263] width 99 height 41
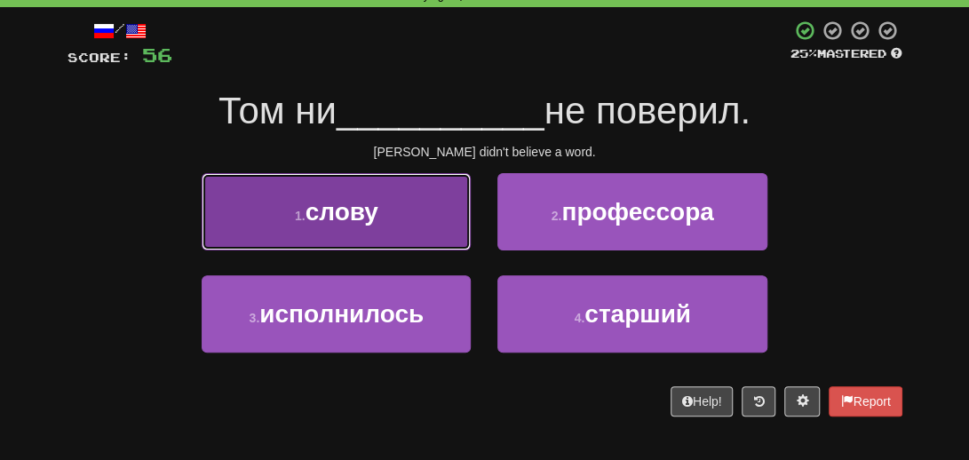
click at [371, 205] on span "слову" at bounding box center [342, 212] width 73 height 28
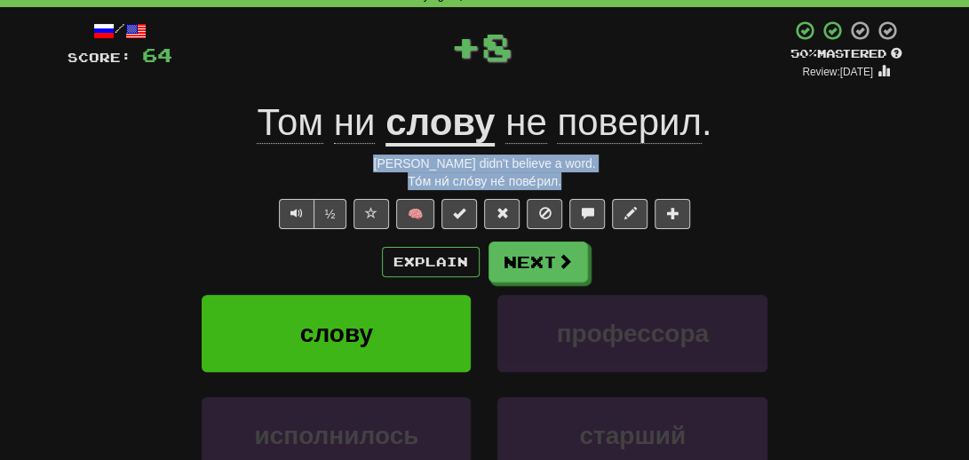
drag, startPoint x: 599, startPoint y: 182, endPoint x: 409, endPoint y: 166, distance: 189.9
click at [409, 166] on div "/ Score: 64 + 8 50 % Mastered Review: 2025-08-24 Том ни слову не поверил . Tom …" at bounding box center [485, 307] width 835 height 575
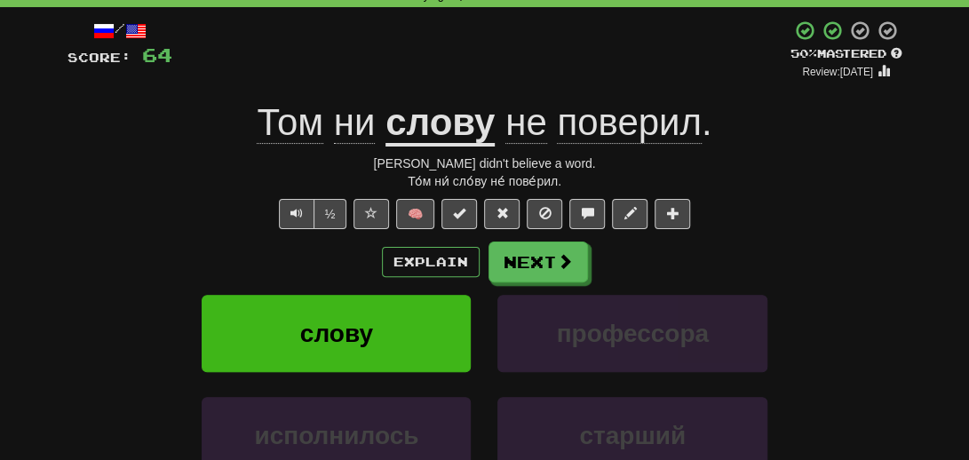
click at [203, 214] on div "½ 🧠" at bounding box center [485, 214] width 835 height 30
click at [462, 131] on u "слову" at bounding box center [440, 123] width 109 height 45
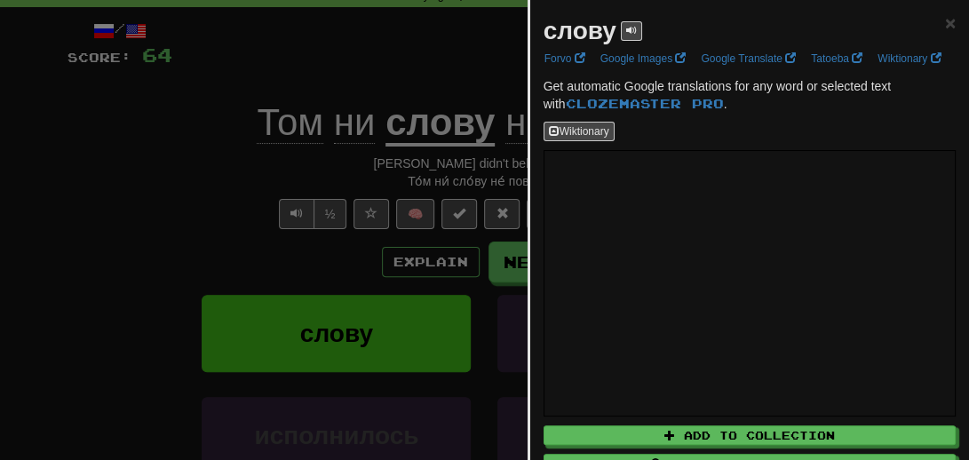
click at [201, 271] on div at bounding box center [484, 230] width 969 height 460
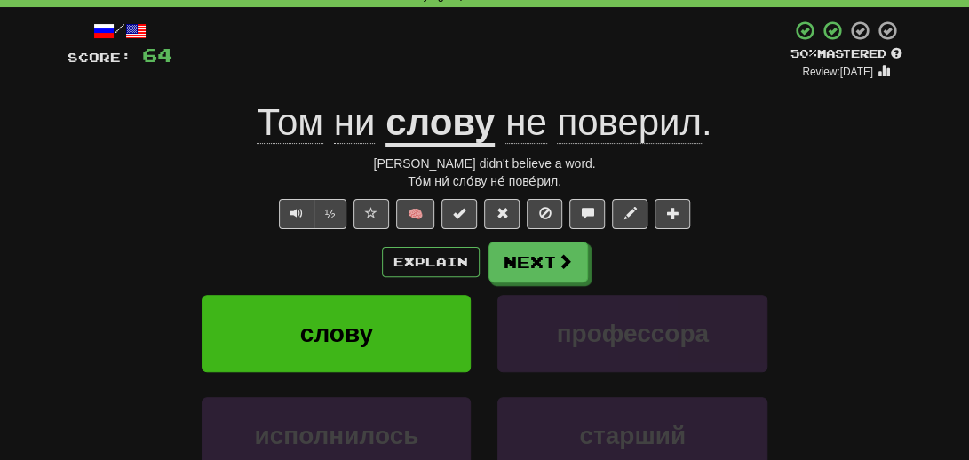
click at [149, 210] on div "½ 🧠" at bounding box center [485, 214] width 835 height 30
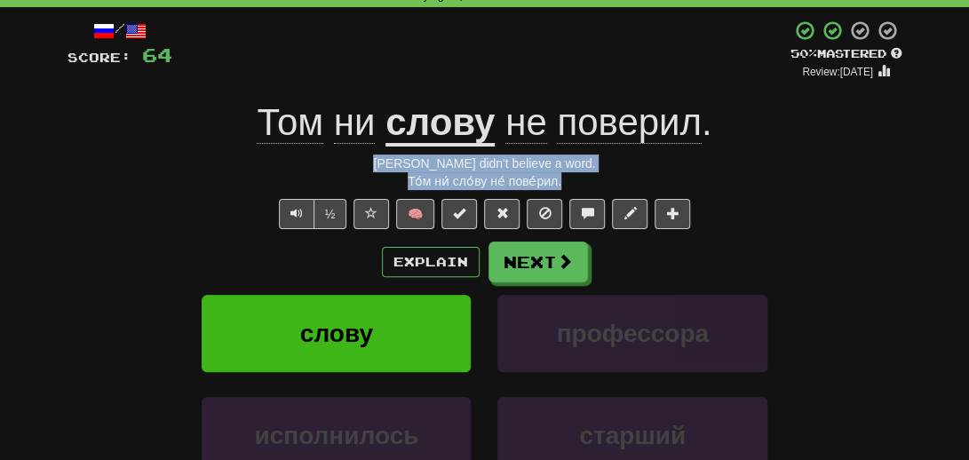
drag, startPoint x: 567, startPoint y: 179, endPoint x: 408, endPoint y: 161, distance: 160.0
click at [408, 161] on div "/ Score: 64 + 8 50 % Mastered Review: 2025-08-24 Том ни слову не поверил . Tom …" at bounding box center [485, 307] width 835 height 575
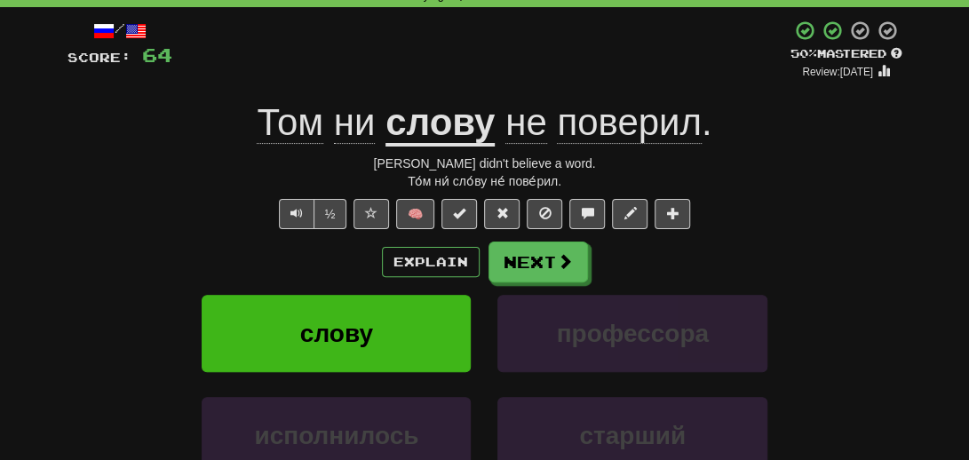
click at [871, 232] on div "/ Score: 64 + 8 50 % Mastered Review: 2025-08-24 Том ни слову не поверил . Tom …" at bounding box center [485, 307] width 835 height 575
click at [568, 262] on span at bounding box center [566, 262] width 16 height 16
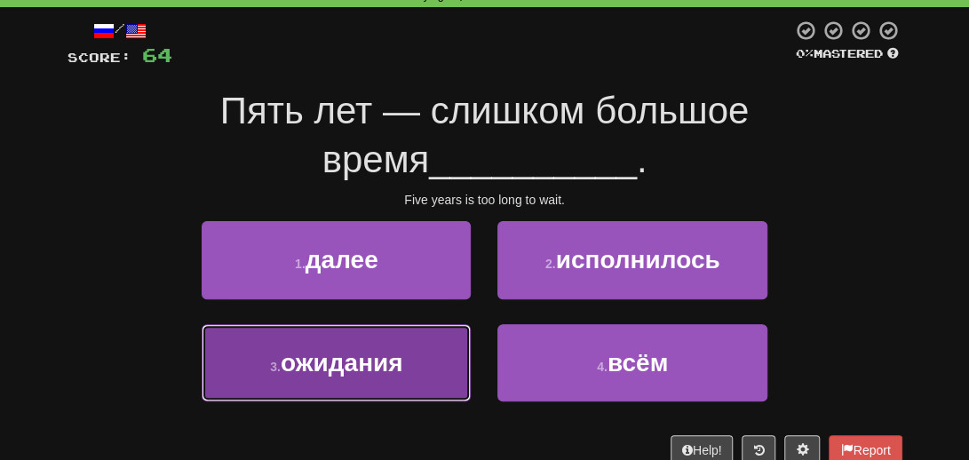
click at [403, 377] on button "3 . ожидания" at bounding box center [336, 362] width 269 height 77
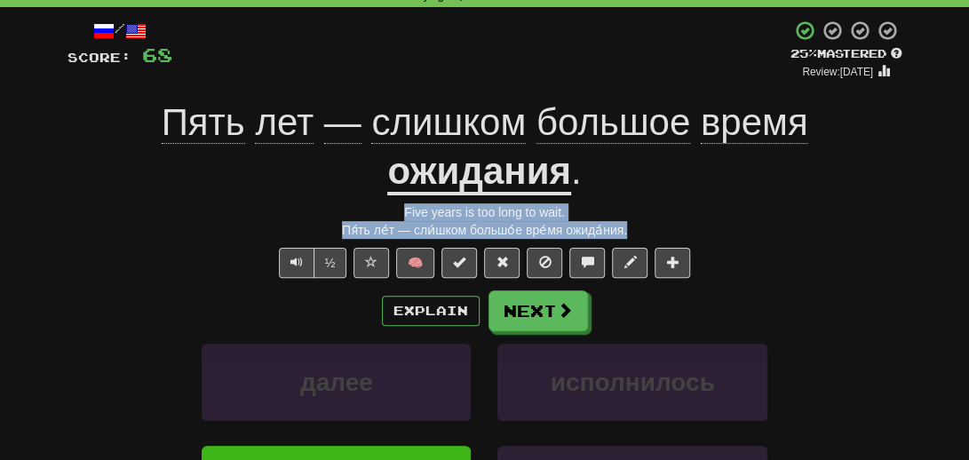
drag, startPoint x: 641, startPoint y: 226, endPoint x: 346, endPoint y: 216, distance: 295.1
click at [346, 216] on div "/ Score: 68 + 4 25 % Mastered Review: 2025-08-15 Пять лет — слишком большое вре…" at bounding box center [485, 331] width 835 height 623
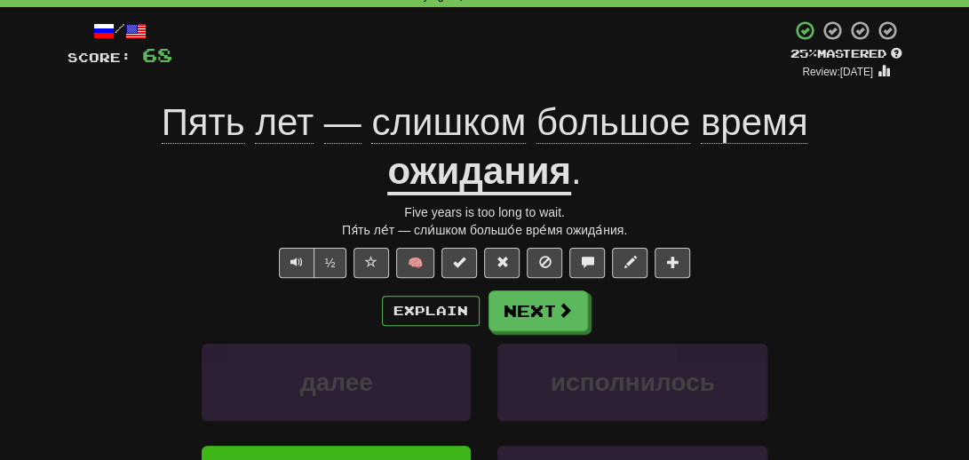
click at [739, 319] on div "Explain Next" at bounding box center [485, 310] width 835 height 41
click at [549, 315] on button "Next" at bounding box center [538, 311] width 99 height 41
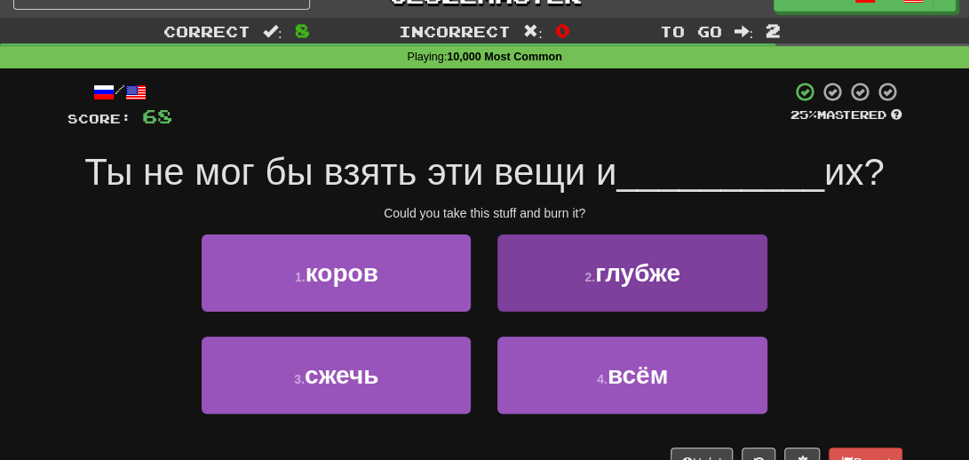
scroll to position [0, 0]
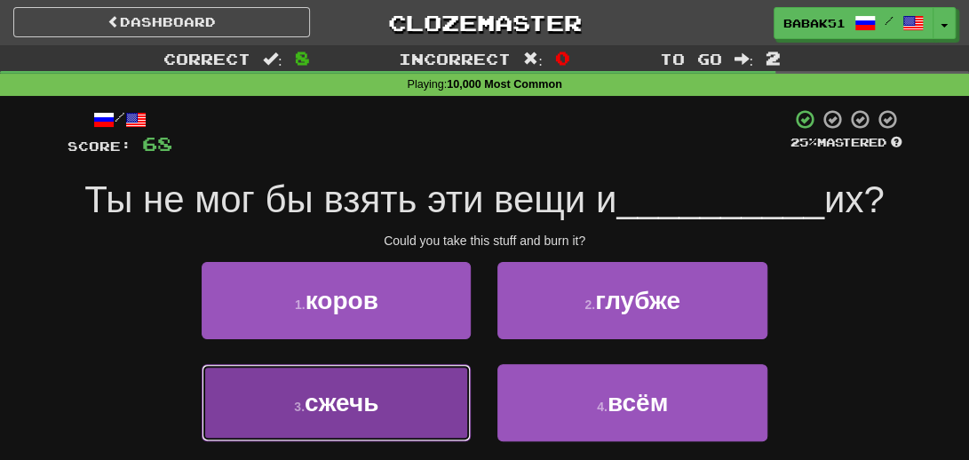
click at [319, 411] on span "сжечь" at bounding box center [342, 403] width 74 height 28
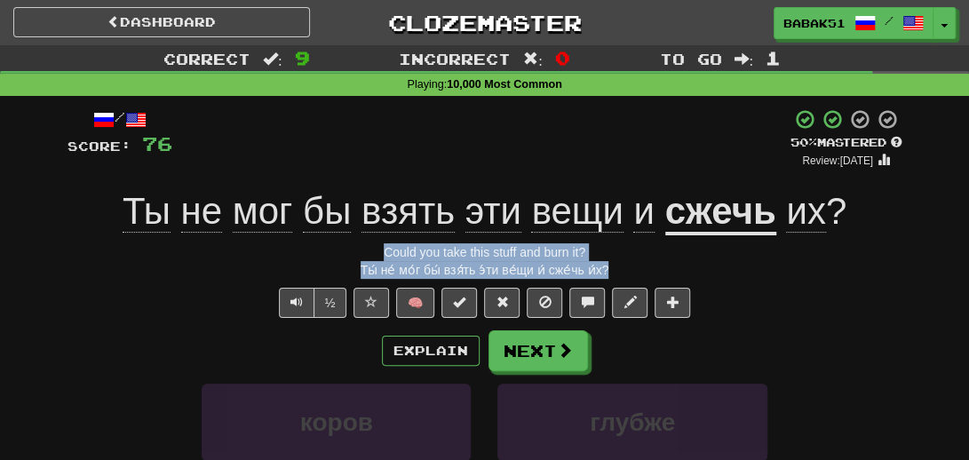
drag, startPoint x: 616, startPoint y: 274, endPoint x: 384, endPoint y: 255, distance: 233.5
click at [384, 255] on div "/ Score: 76 + 8 50 % Mastered Review: 2025-08-24 Ты не мог бы взять эти вещи и …" at bounding box center [485, 395] width 835 height 575
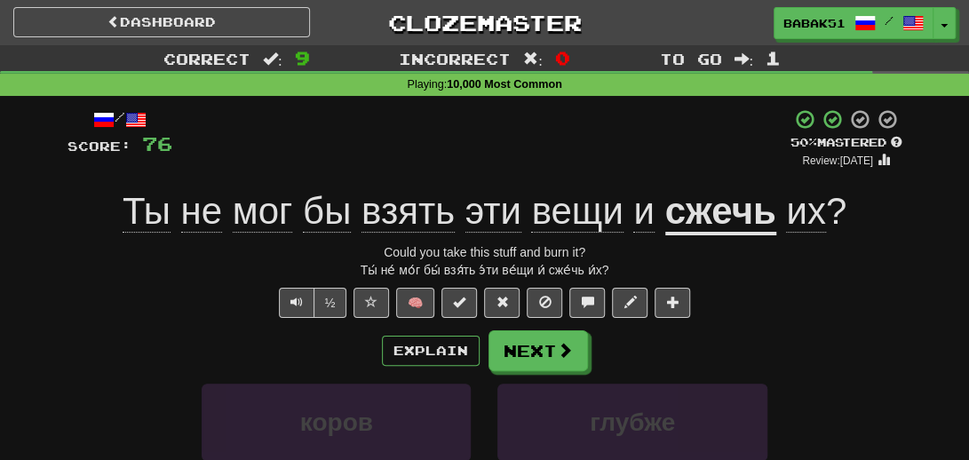
click at [168, 291] on div "½ 🧠" at bounding box center [485, 303] width 835 height 30
click at [536, 356] on button "Next" at bounding box center [538, 351] width 99 height 41
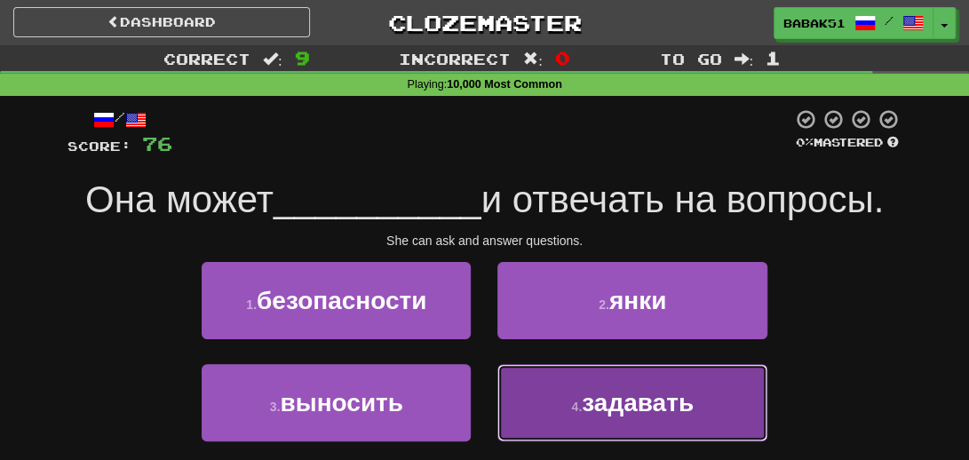
click at [662, 402] on span "задавать" at bounding box center [638, 403] width 112 height 28
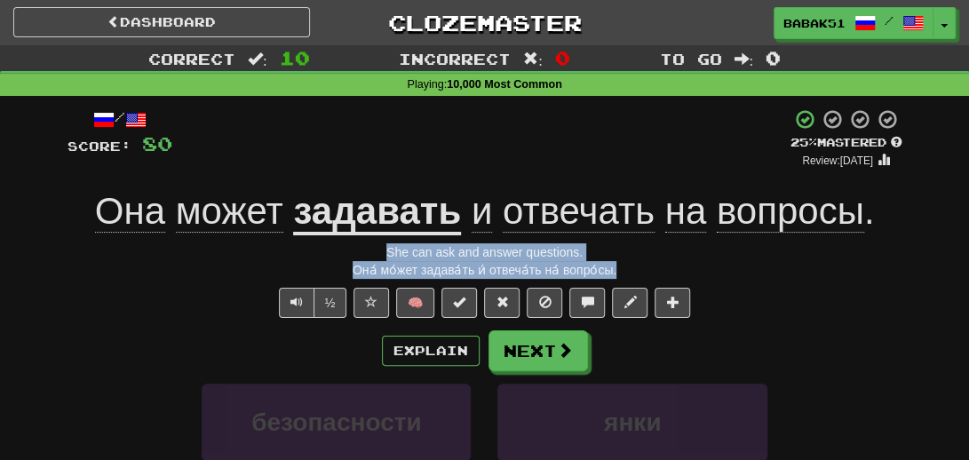
drag, startPoint x: 641, startPoint y: 275, endPoint x: 358, endPoint y: 258, distance: 283.9
click at [358, 258] on div "/ Score: 80 + 4 25 % Mastered Review: 2025-08-15 Она может задавать и отвечать …" at bounding box center [485, 395] width 835 height 575
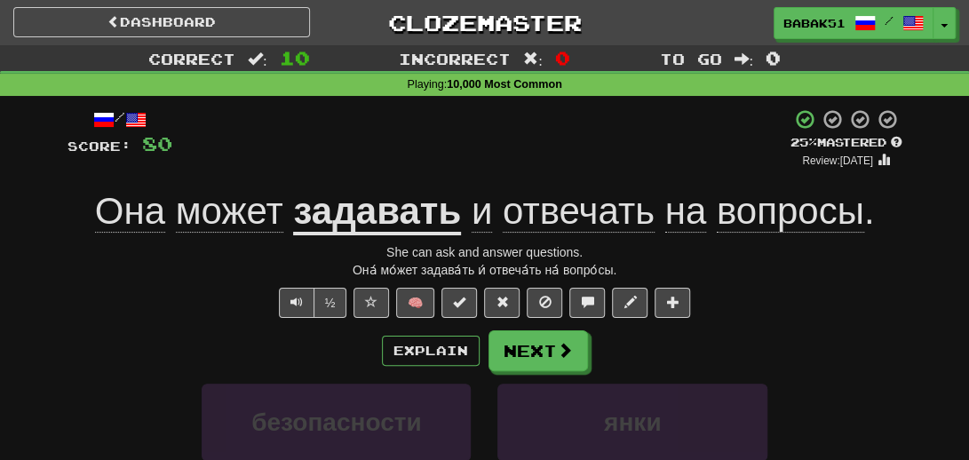
click at [87, 292] on div "½ 🧠" at bounding box center [485, 303] width 835 height 30
click at [558, 354] on span at bounding box center [566, 351] width 16 height 16
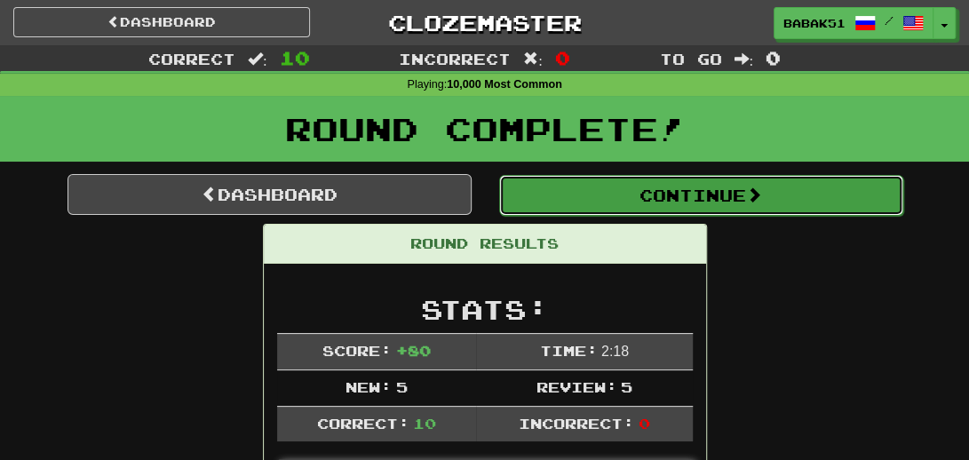
click at [660, 198] on button "Continue" at bounding box center [701, 195] width 404 height 41
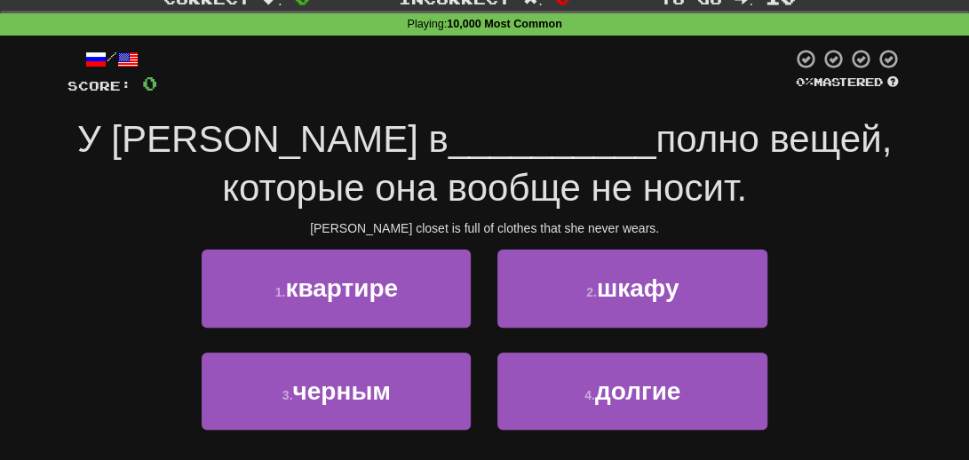
scroll to position [89, 0]
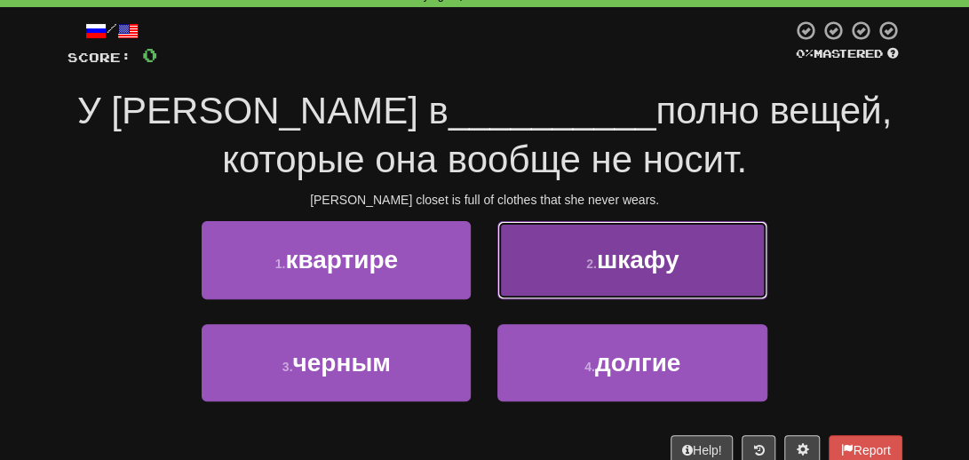
click at [615, 268] on span "шкафу" at bounding box center [638, 260] width 83 height 28
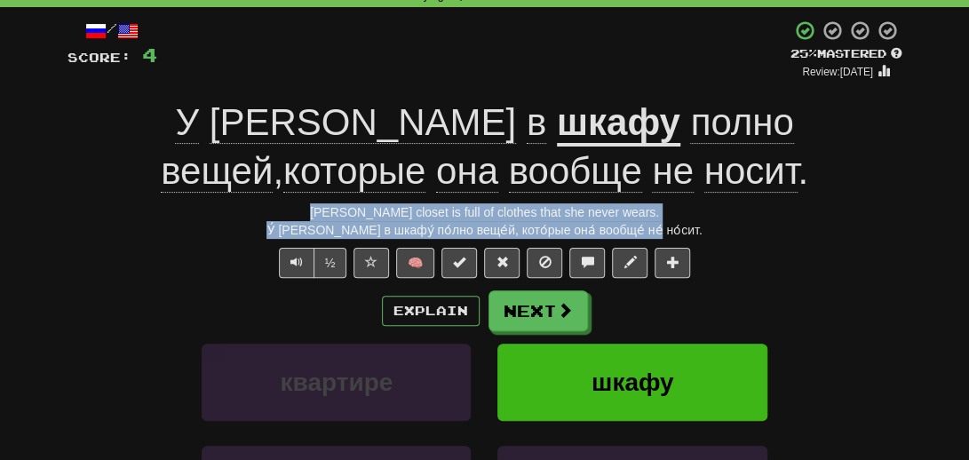
drag, startPoint x: 675, startPoint y: 227, endPoint x: 294, endPoint y: 214, distance: 381.3
click at [294, 214] on div "/ Score: 4 + 4 25 % Mastered Review: 2025-08-15 У Мэри в шкафу полно вещей , ко…" at bounding box center [485, 331] width 835 height 623
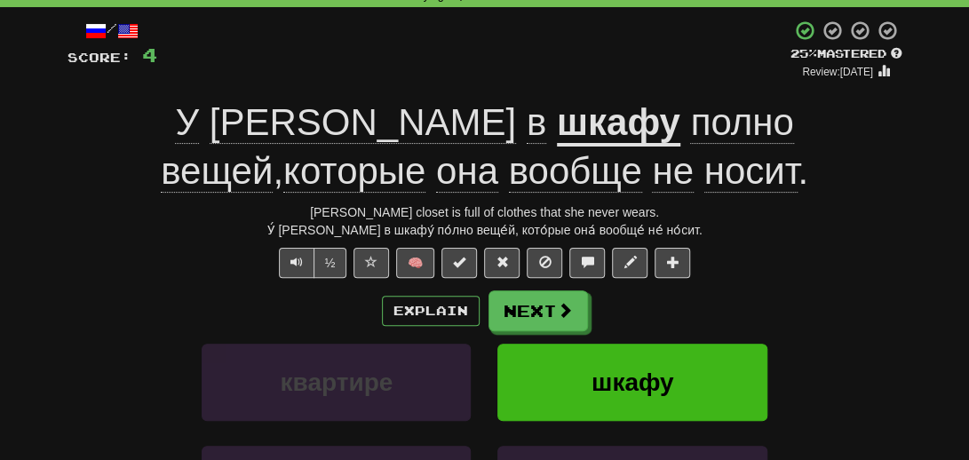
click at [121, 298] on div "Explain Next" at bounding box center [485, 310] width 835 height 41
click at [558, 313] on span at bounding box center [566, 311] width 16 height 16
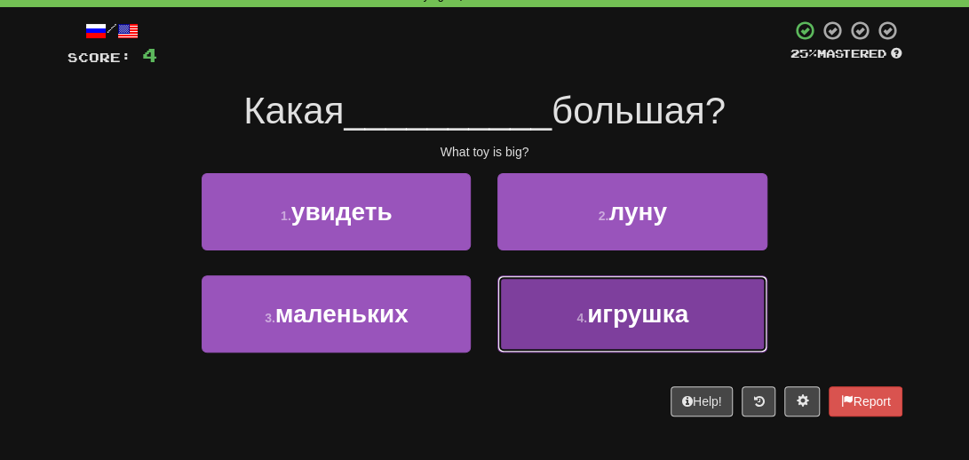
click at [652, 313] on span "игрушка" at bounding box center [637, 314] width 101 height 28
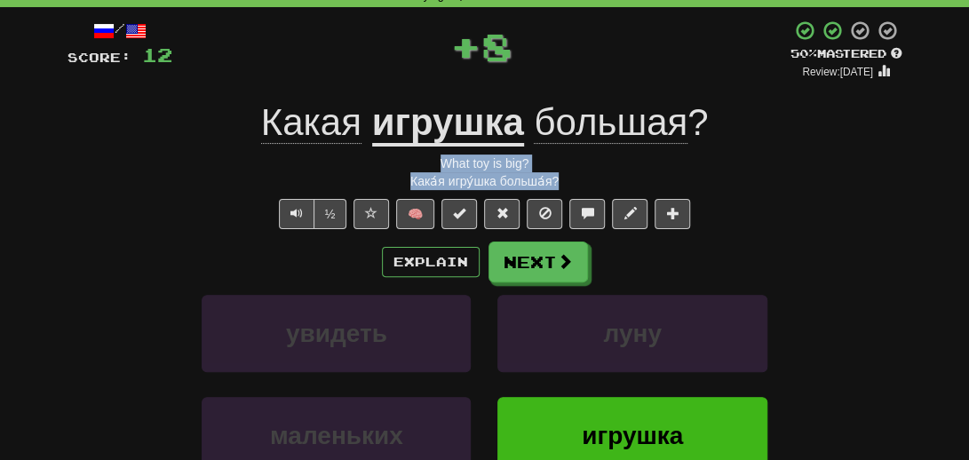
drag, startPoint x: 578, startPoint y: 186, endPoint x: 383, endPoint y: 165, distance: 196.5
click at [383, 165] on div "/ Score: 12 + 8 50 % Mastered Review: 2025-08-24 Какая игрушка большая ? What t…" at bounding box center [485, 307] width 835 height 575
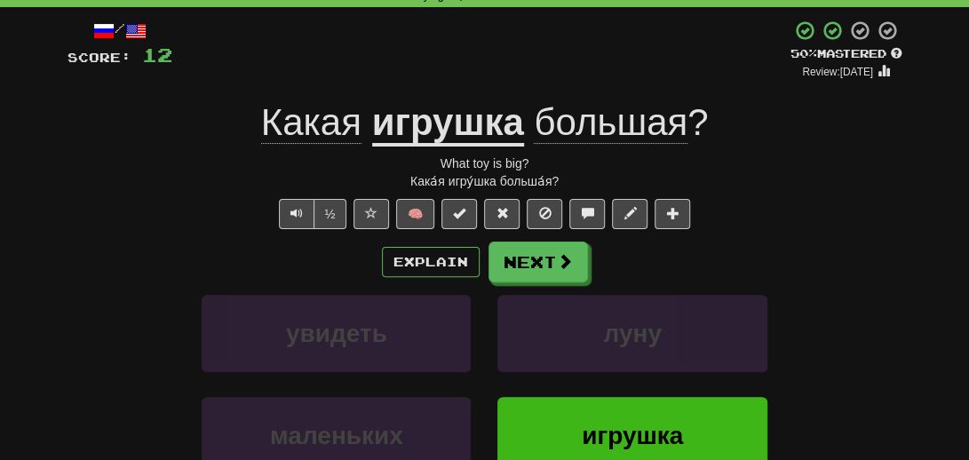
click at [92, 280] on div "Explain Next" at bounding box center [485, 262] width 835 height 41
click at [526, 272] on button "Next" at bounding box center [538, 263] width 99 height 41
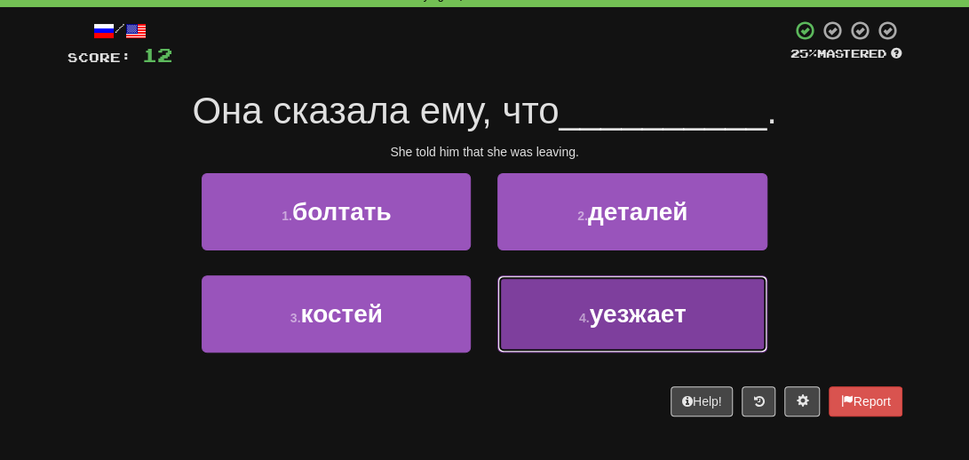
click at [622, 310] on span "уезжает" at bounding box center [637, 314] width 97 height 28
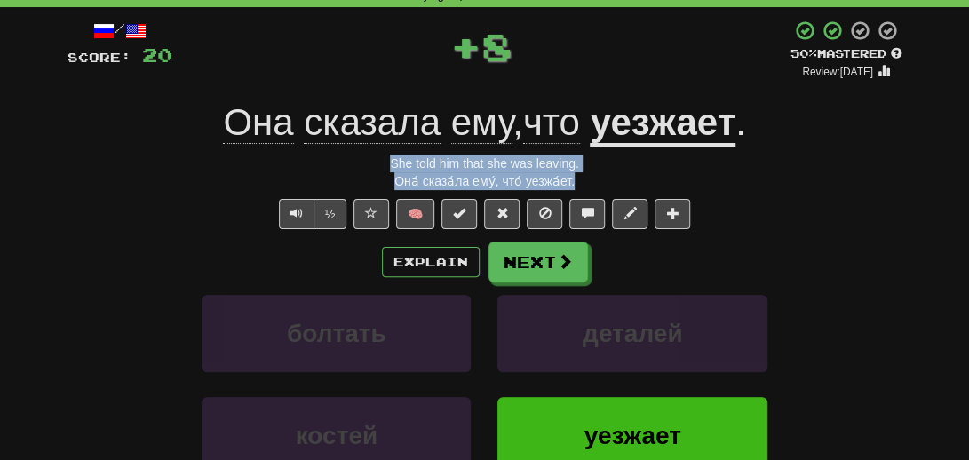
drag, startPoint x: 592, startPoint y: 182, endPoint x: 364, endPoint y: 165, distance: 228.0
click at [364, 165] on div "/ Score: 20 + 8 50 % Mastered Review: 2025-08-24 Она сказала ему , что уезжает …" at bounding box center [485, 307] width 835 height 575
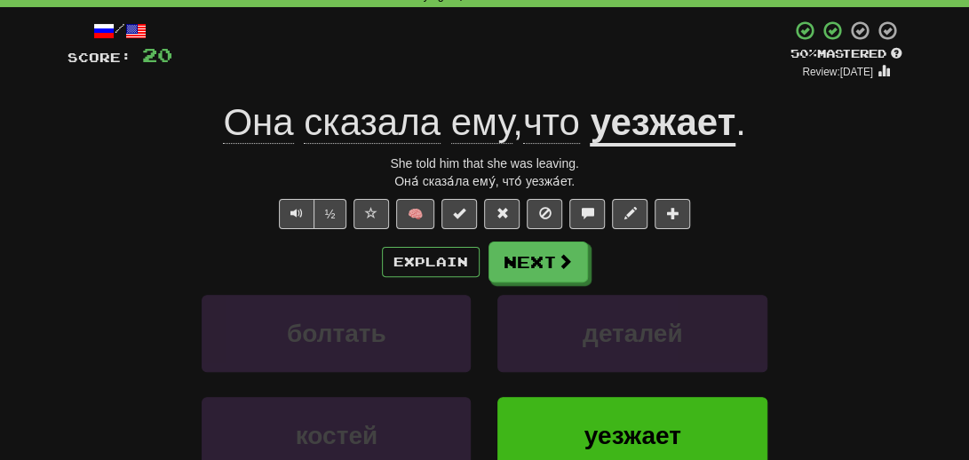
click at [190, 258] on div "Explain Next" at bounding box center [485, 262] width 835 height 41
click at [531, 278] on button "Next" at bounding box center [538, 263] width 99 height 41
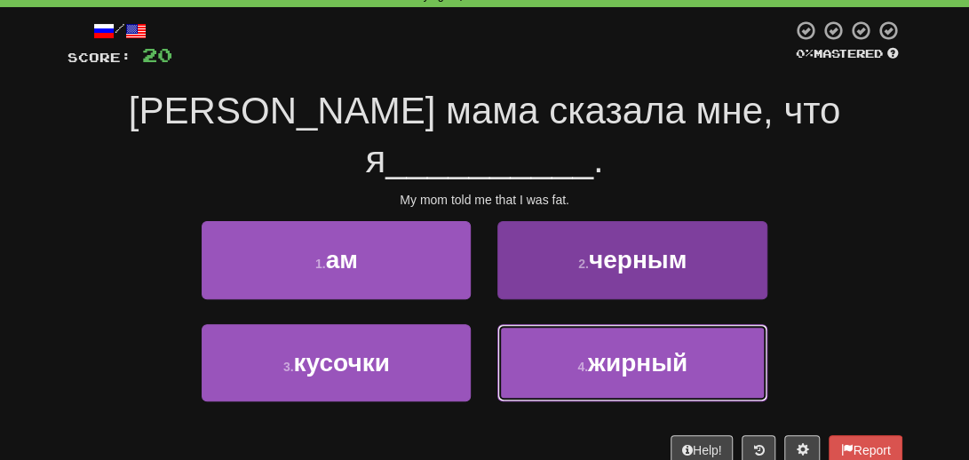
click at [606, 349] on span "жирный" at bounding box center [637, 363] width 99 height 28
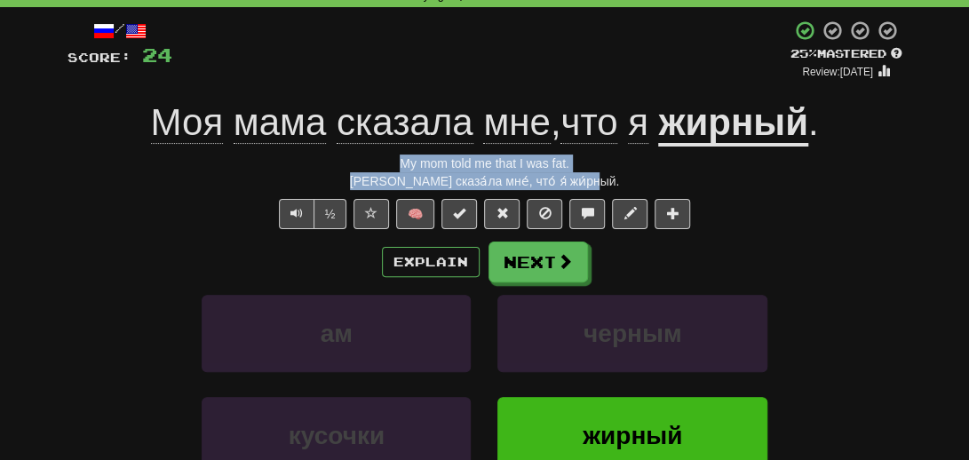
drag, startPoint x: 597, startPoint y: 186, endPoint x: 362, endPoint y: 170, distance: 235.1
click at [354, 163] on div "/ Score: 24 + 4 25 % Mastered Review: 2025-08-15 Моя мама сказала мне , что я ж…" at bounding box center [485, 307] width 835 height 575
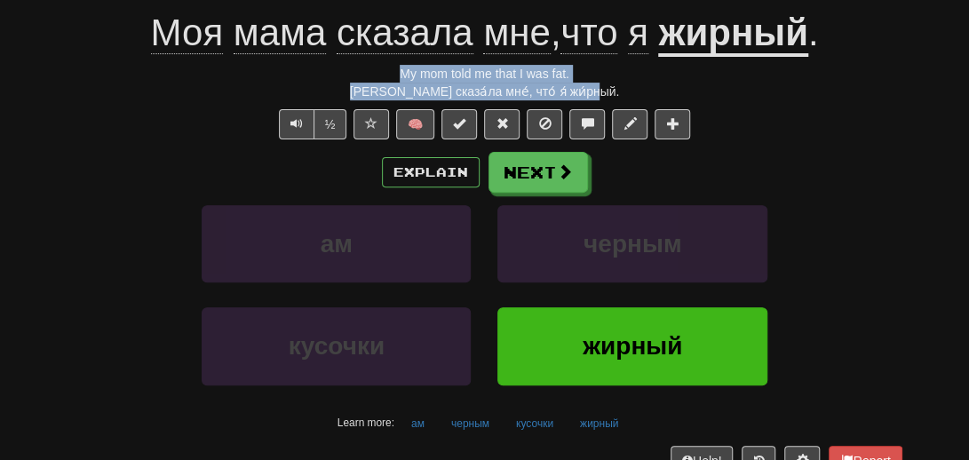
scroll to position [178, 0]
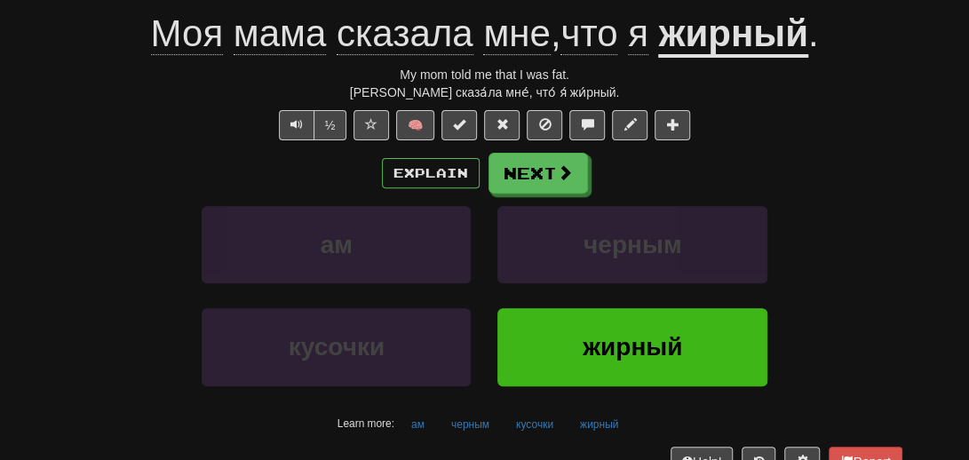
drag, startPoint x: 742, startPoint y: 133, endPoint x: 743, endPoint y: 124, distance: 8.9
click at [743, 132] on div "½ 🧠" at bounding box center [485, 125] width 835 height 30
click at [741, 37] on u "жирный" at bounding box center [732, 34] width 149 height 45
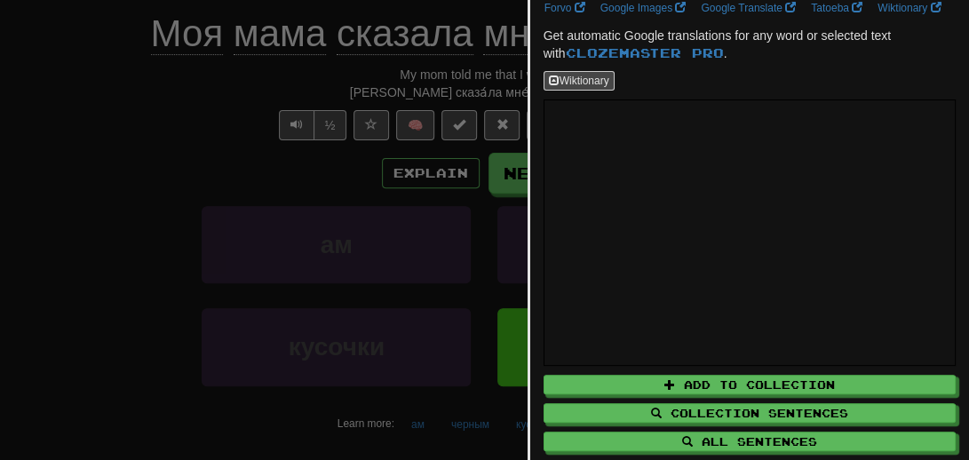
scroll to position [89, 0]
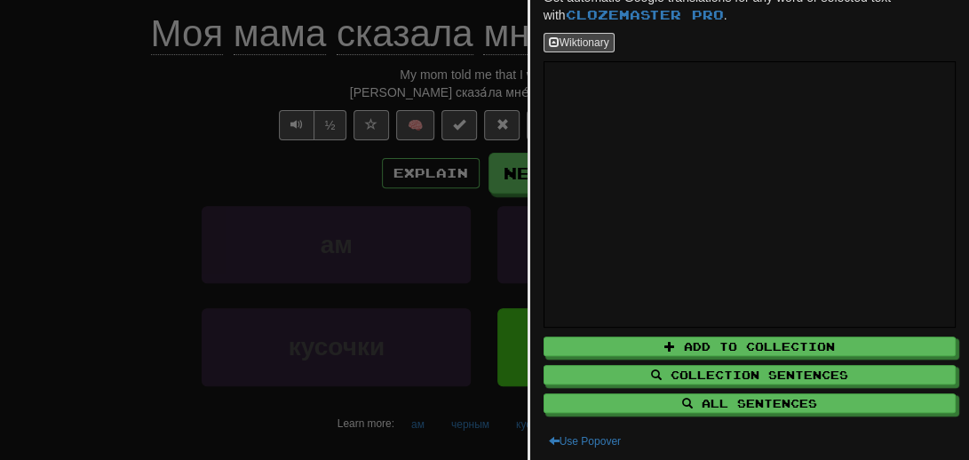
click at [72, 179] on div at bounding box center [484, 230] width 969 height 460
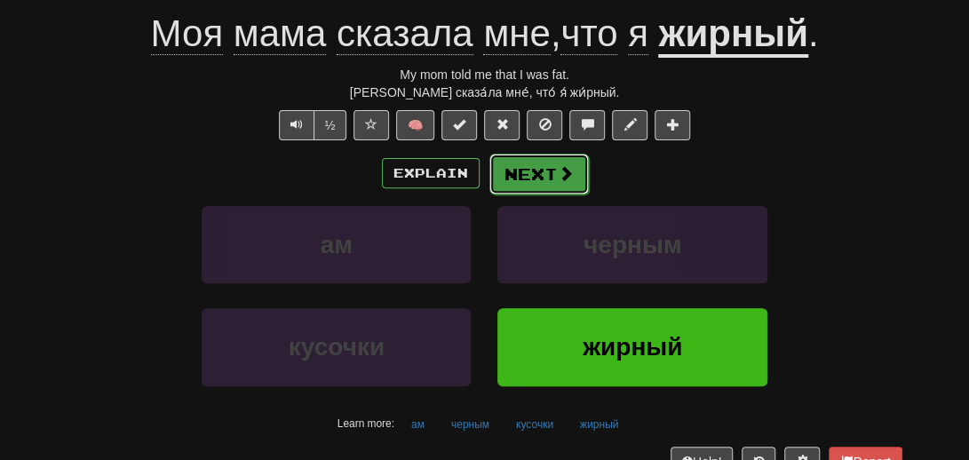
click at [550, 175] on button "Next" at bounding box center [538, 174] width 99 height 41
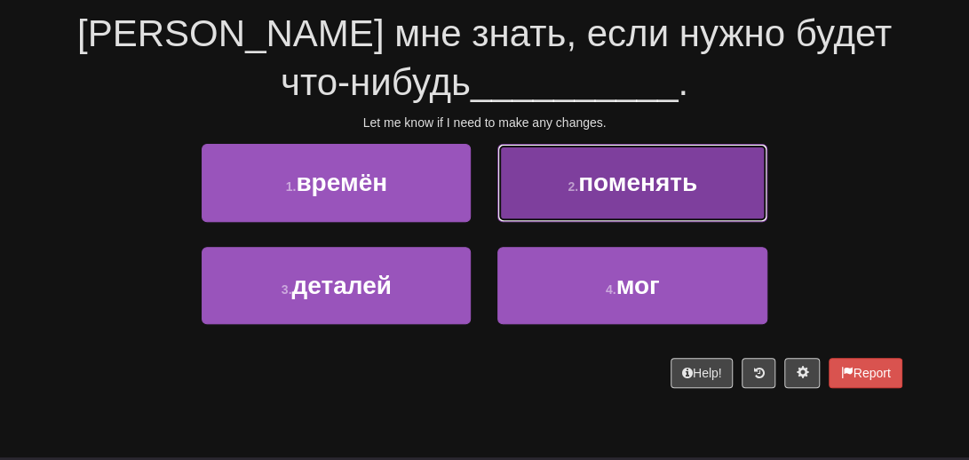
click at [668, 193] on span "поменять" at bounding box center [637, 183] width 119 height 28
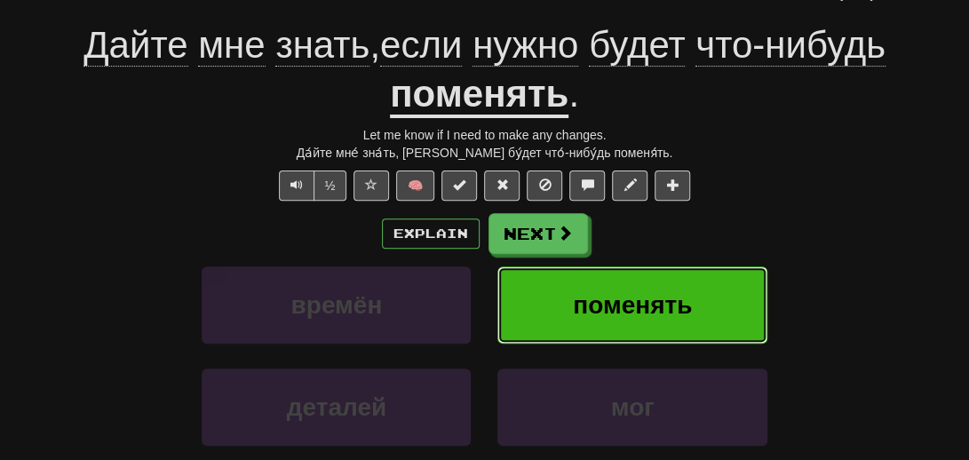
scroll to position [178, 0]
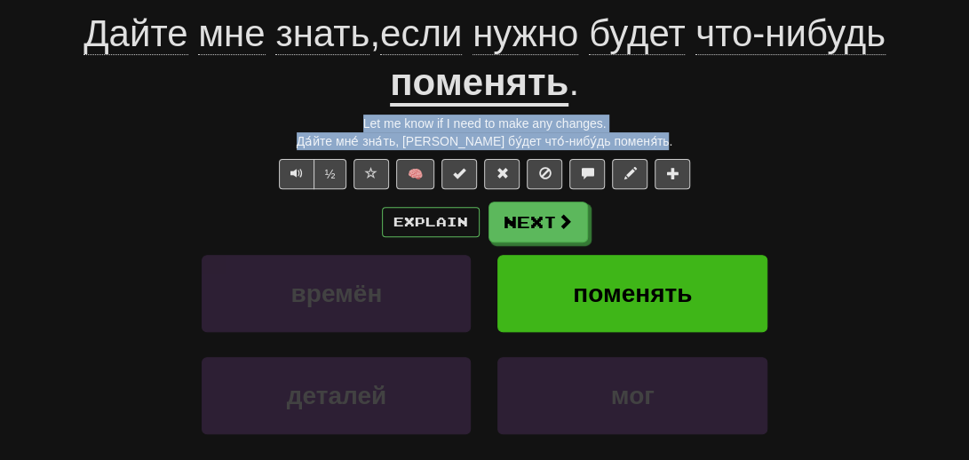
drag, startPoint x: 672, startPoint y: 146, endPoint x: 309, endPoint y: 123, distance: 363.2
click at [309, 123] on div "/ Score: 32 + 8 50 % Mastered Review: 2025-08-24 Дайте мне знать , если нужно б…" at bounding box center [485, 242] width 835 height 623
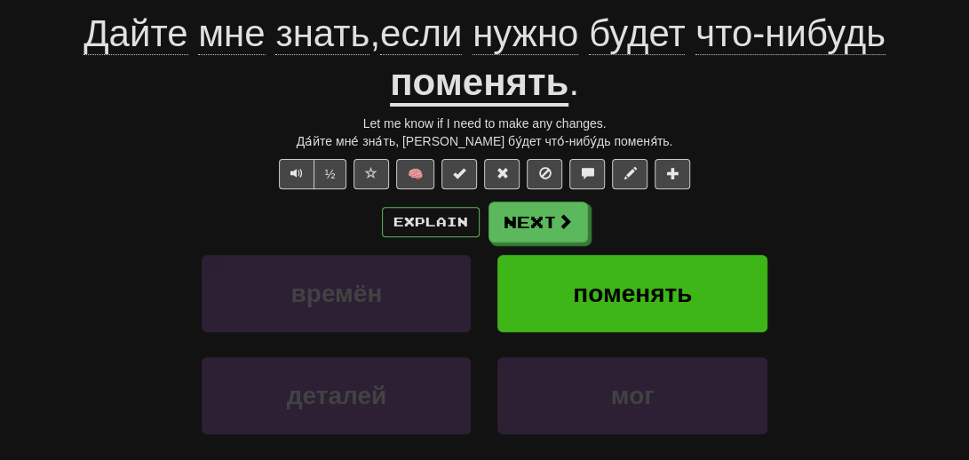
click at [167, 228] on div "Explain Next" at bounding box center [485, 222] width 835 height 41
click at [517, 227] on button "Next" at bounding box center [538, 223] width 99 height 41
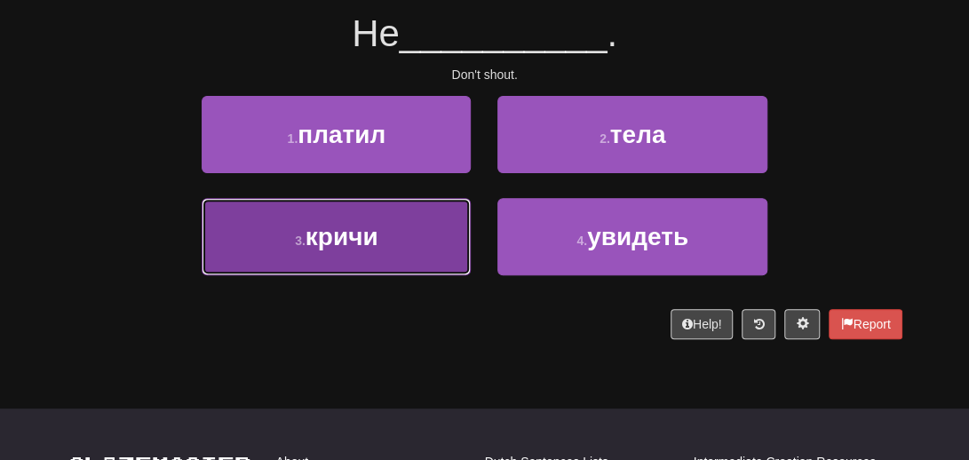
click at [357, 254] on button "3 . кричи" at bounding box center [336, 236] width 269 height 77
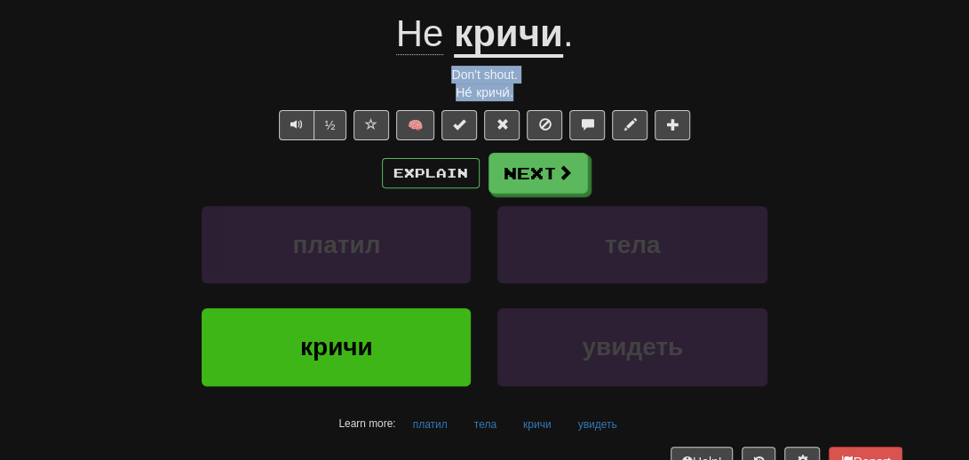
drag, startPoint x: 545, startPoint y: 92, endPoint x: 443, endPoint y: 81, distance: 102.8
click at [443, 81] on div "/ Score: 36 + 4 25 % Mastered Review: 2025-08-15 Не кричи . Don't shout. Не́ кр…" at bounding box center [485, 218] width 835 height 575
click at [551, 179] on button "Next" at bounding box center [538, 174] width 99 height 41
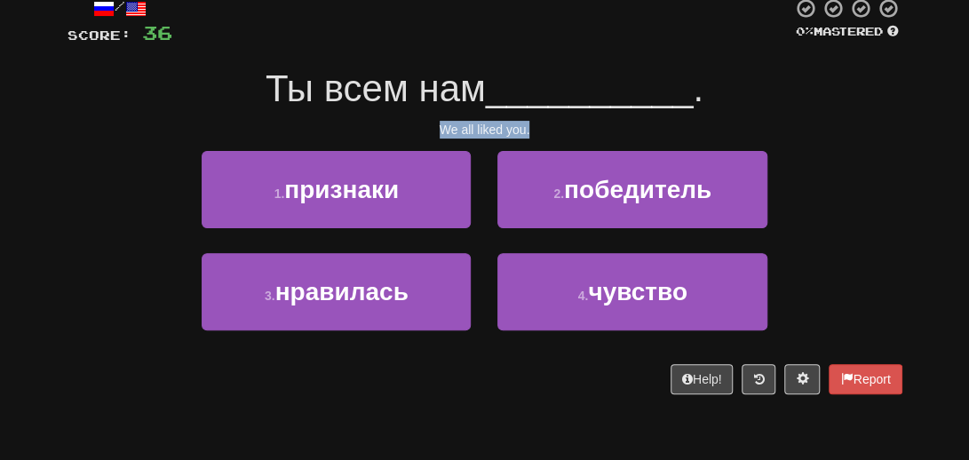
scroll to position [0, 0]
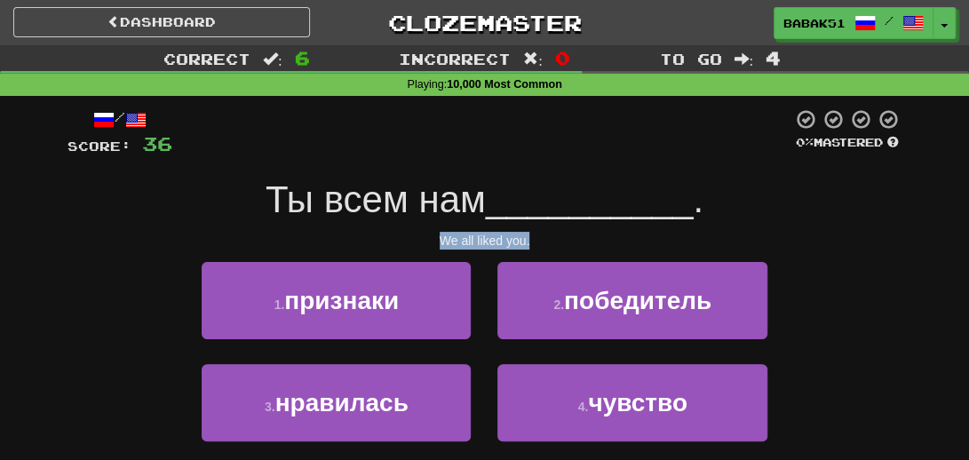
click at [787, 233] on div "We all liked you." at bounding box center [485, 241] width 835 height 18
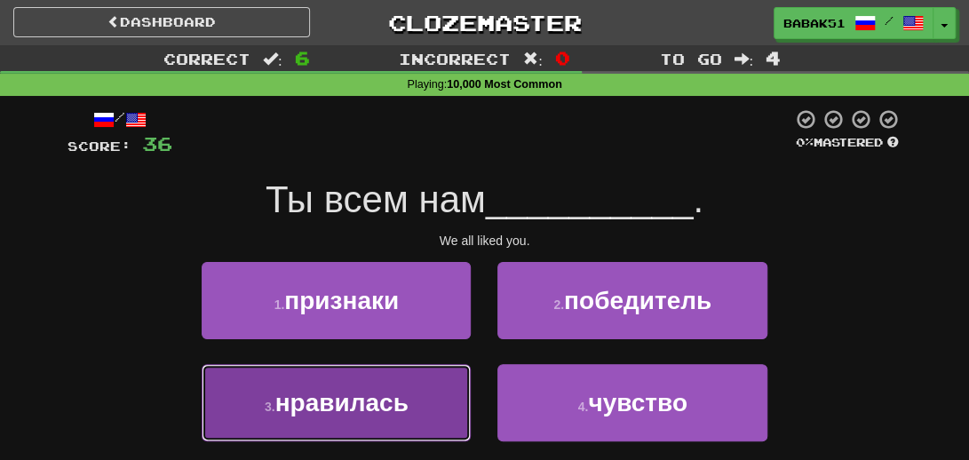
click at [329, 409] on span "нравилась" at bounding box center [341, 403] width 133 height 28
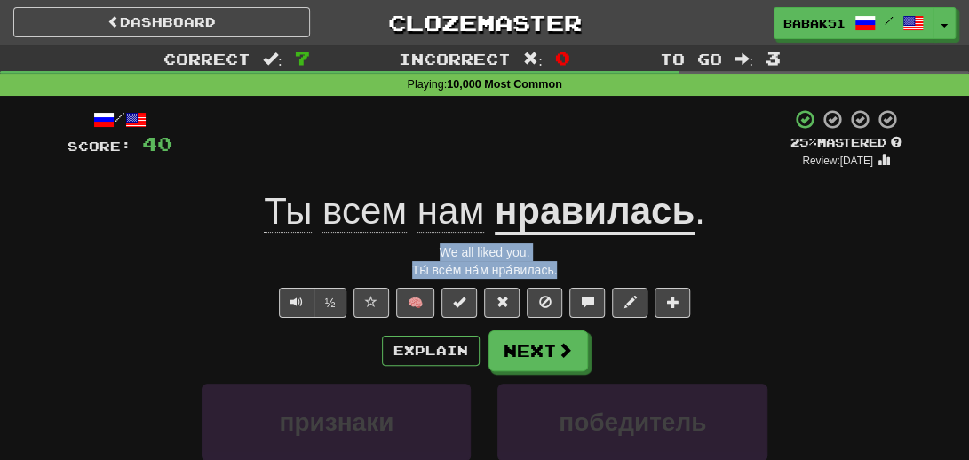
drag, startPoint x: 579, startPoint y: 276, endPoint x: 379, endPoint y: 258, distance: 200.7
click at [379, 258] on div "/ Score: 40 + 4 25 % Mastered Review: 2025-08-15 Ты всем нам нравилась . We all…" at bounding box center [485, 395] width 835 height 575
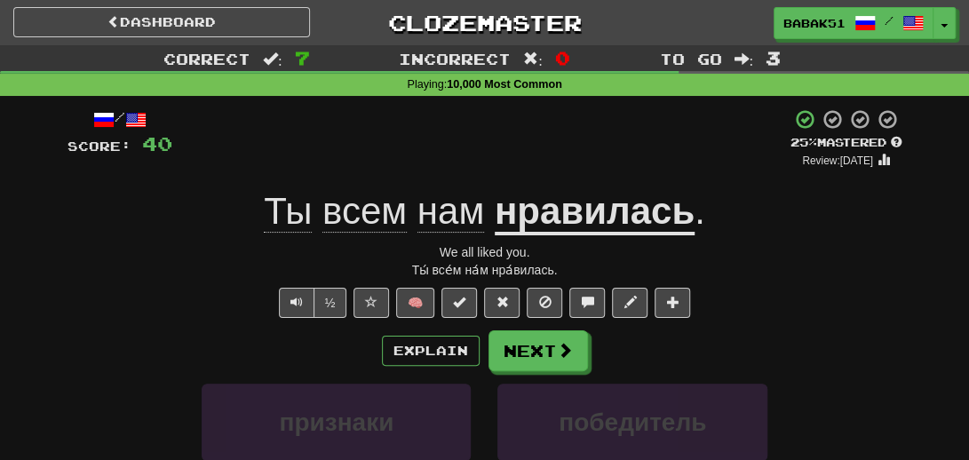
click at [187, 348] on div "Explain Next" at bounding box center [485, 350] width 835 height 41
click at [547, 343] on button "Next" at bounding box center [538, 351] width 99 height 41
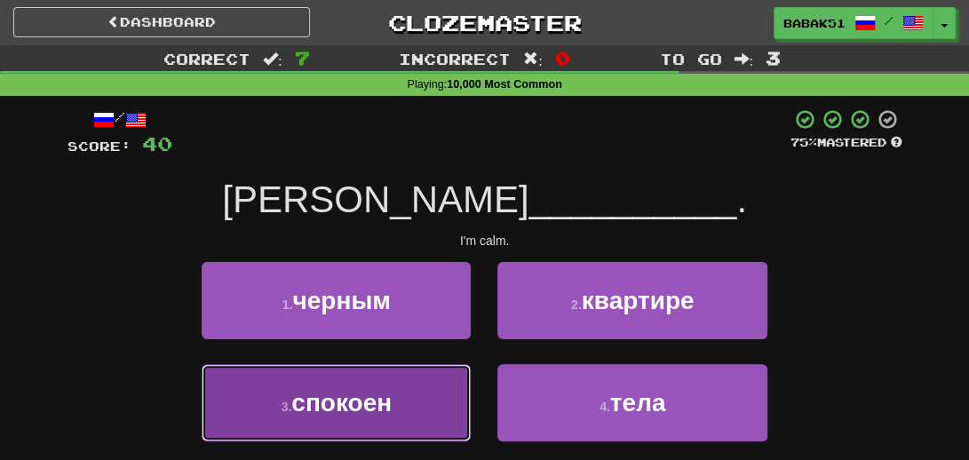
click at [348, 415] on span "спокоен" at bounding box center [341, 403] width 100 height 28
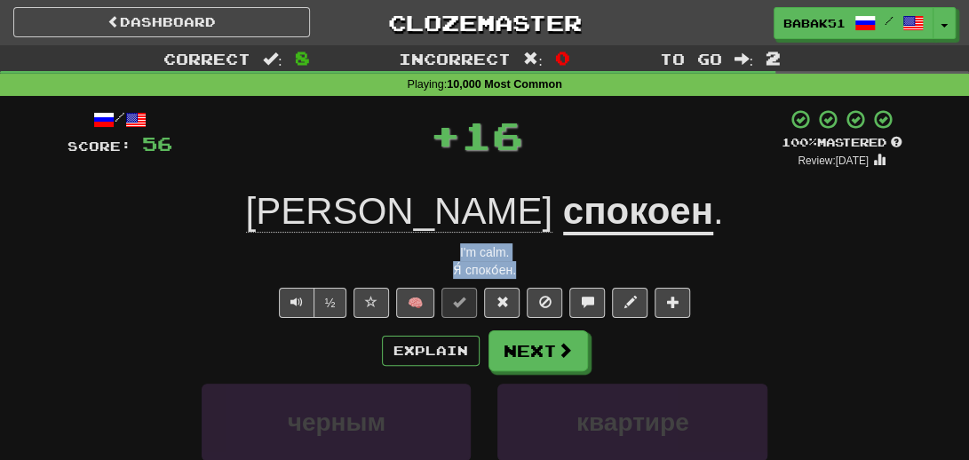
drag, startPoint x: 536, startPoint y: 269, endPoint x: 428, endPoint y: 257, distance: 108.2
click at [428, 257] on div "/ Score: 56 + 16 100 % Mastered Review: 2026-02-10 Я спокоен . I'm calm. Я́ спо…" at bounding box center [485, 395] width 835 height 575
click at [211, 268] on div "Я́ споко́ен." at bounding box center [485, 270] width 835 height 18
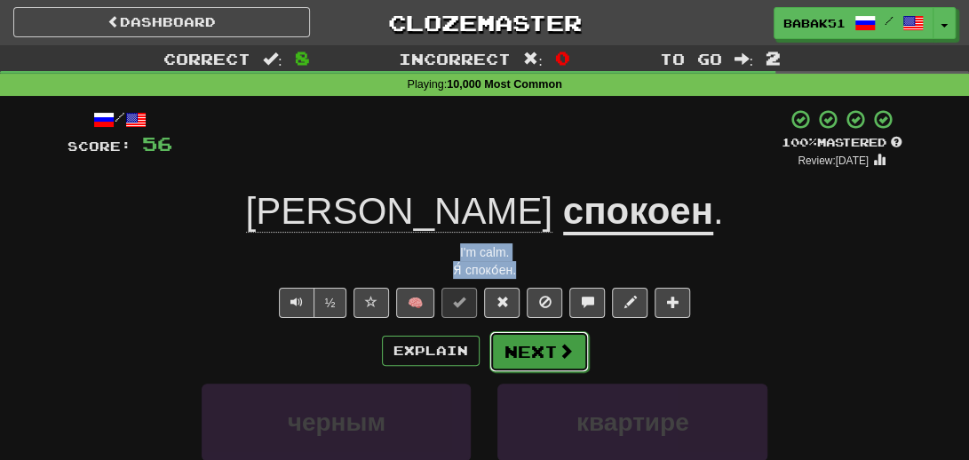
click at [543, 349] on button "Next" at bounding box center [538, 351] width 99 height 41
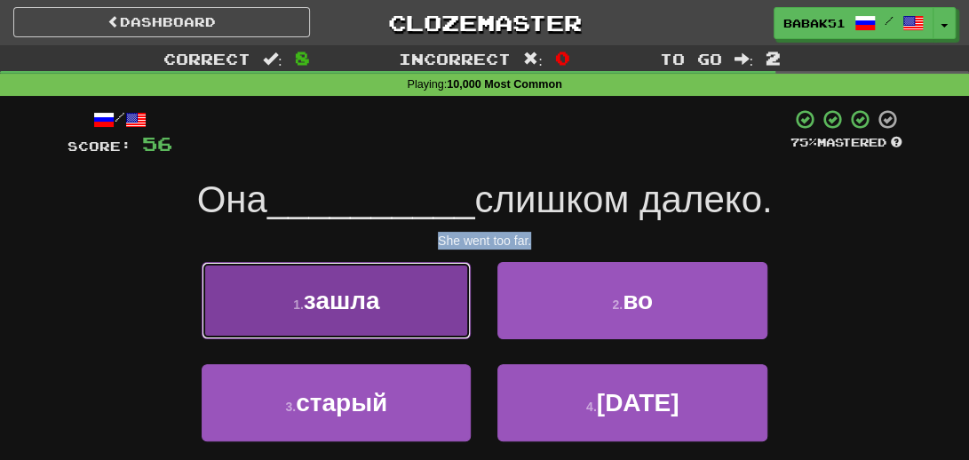
click at [332, 311] on button "1 . зашла" at bounding box center [336, 300] width 269 height 77
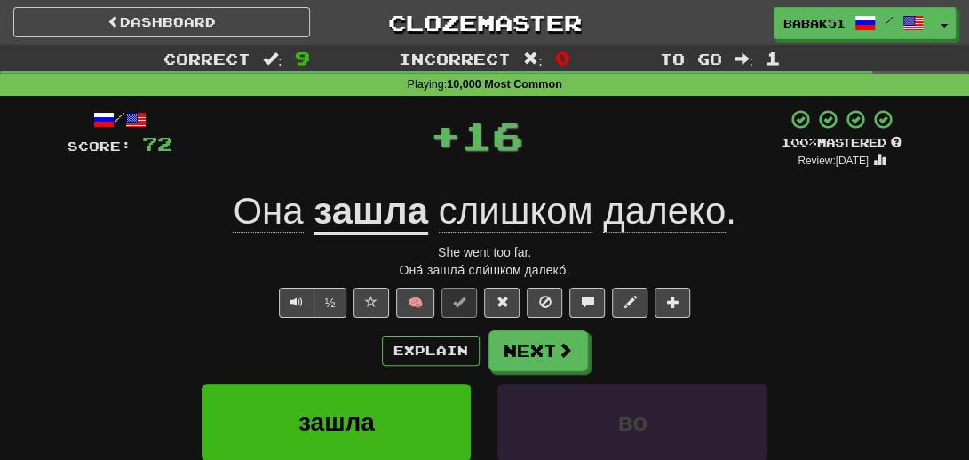
click at [602, 274] on div "Она́ зашла́ сли́шком далеко́." at bounding box center [485, 270] width 835 height 18
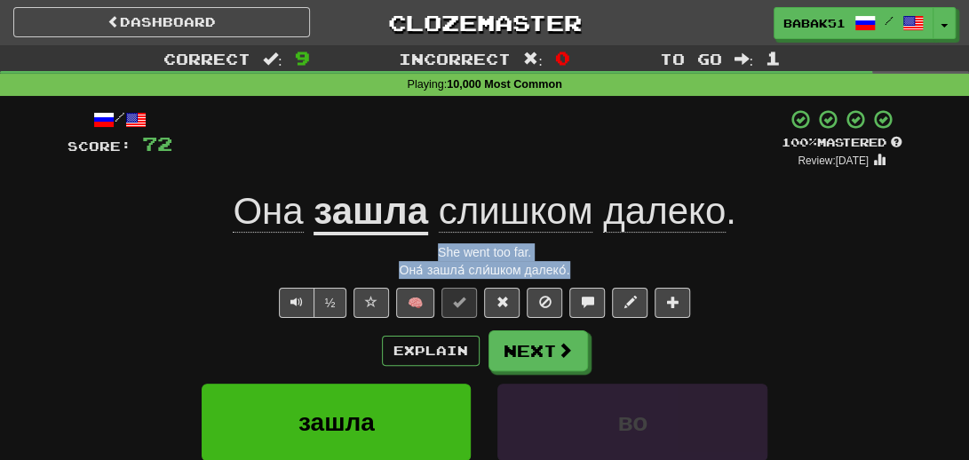
drag, startPoint x: 592, startPoint y: 271, endPoint x: 374, endPoint y: 251, distance: 218.5
click at [374, 251] on div "/ Score: 72 + 16 100 % Mastered Review: 2026-02-10 Она зашла слишком далеко . S…" at bounding box center [485, 395] width 835 height 575
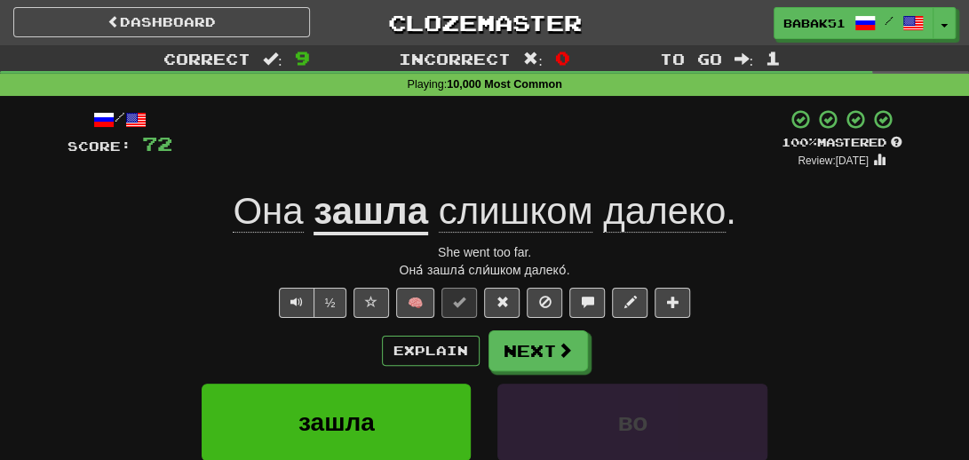
click at [154, 325] on div "/ Score: 72 + 16 100 % Mastered Review: 2026-02-10 Она зашла слишком далеко . S…" at bounding box center [485, 395] width 835 height 575
click at [542, 361] on button "Next" at bounding box center [538, 351] width 99 height 41
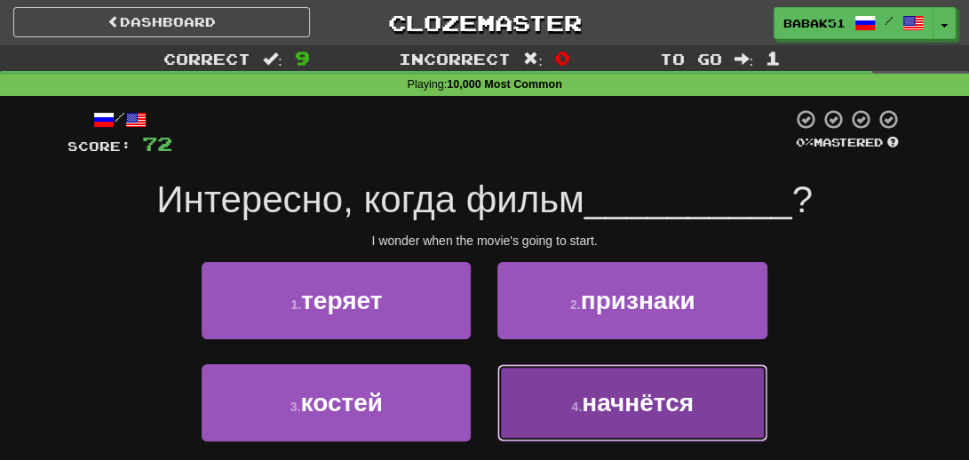
click at [628, 411] on span "начнётся" at bounding box center [638, 403] width 112 height 28
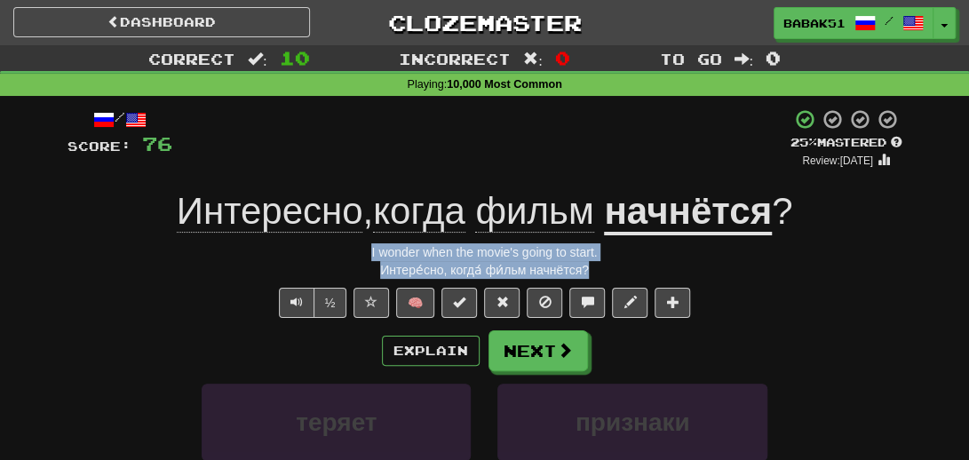
drag, startPoint x: 624, startPoint y: 267, endPoint x: 355, endPoint y: 262, distance: 268.3
click at [350, 253] on div "/ Score: 76 + 4 25 % Mastered Review: 2025-08-15 Интересно , когда фильм начнёт…" at bounding box center [485, 395] width 835 height 575
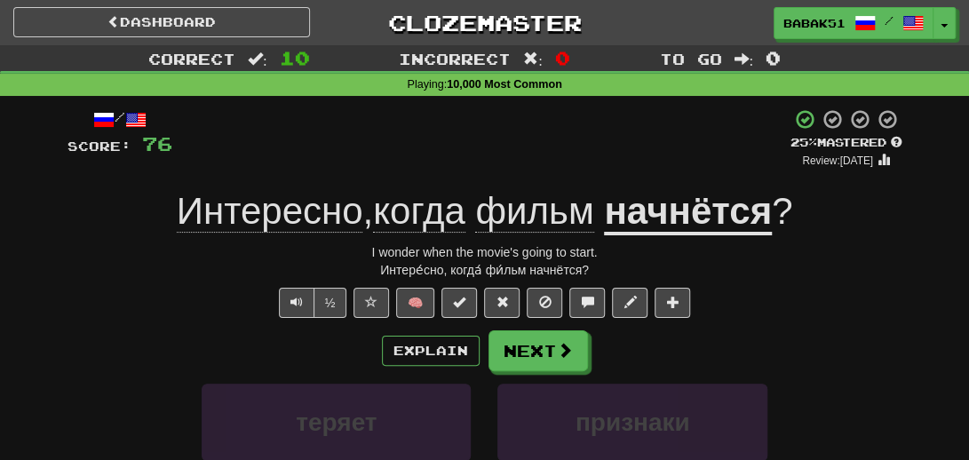
drag, startPoint x: 163, startPoint y: 290, endPoint x: 165, endPoint y: 299, distance: 9.1
click at [163, 293] on div "½ 🧠" at bounding box center [485, 303] width 835 height 30
click at [541, 347] on button "Next" at bounding box center [538, 351] width 99 height 41
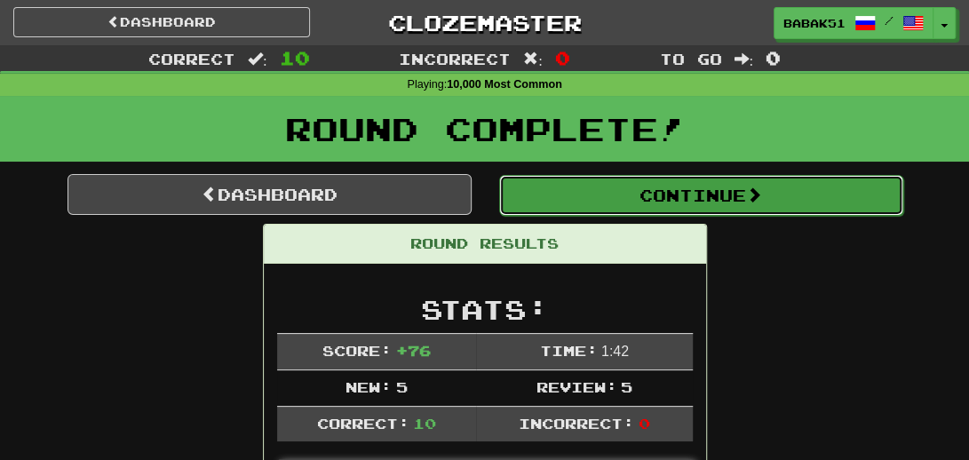
click at [685, 202] on button "Continue" at bounding box center [701, 195] width 404 height 41
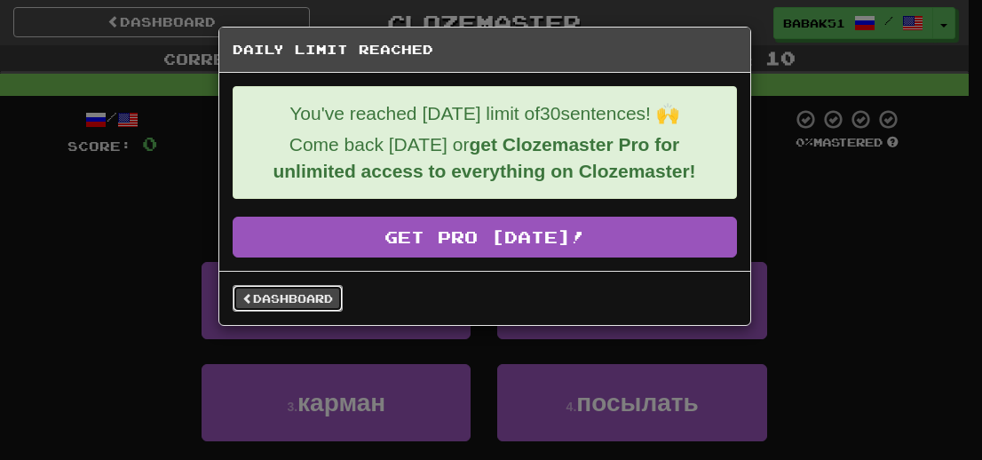
click at [290, 299] on link "Dashboard" at bounding box center [288, 298] width 110 height 27
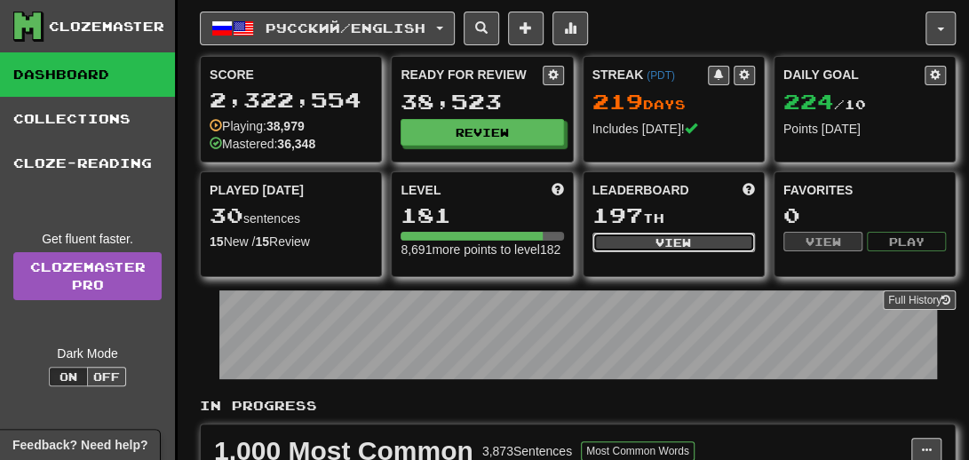
click at [683, 248] on button "View" at bounding box center [673, 243] width 163 height 20
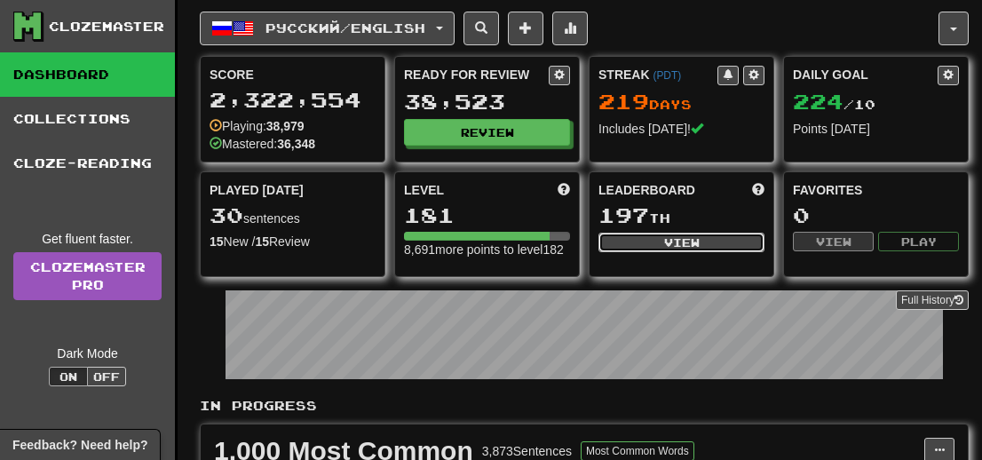
select select "**********"
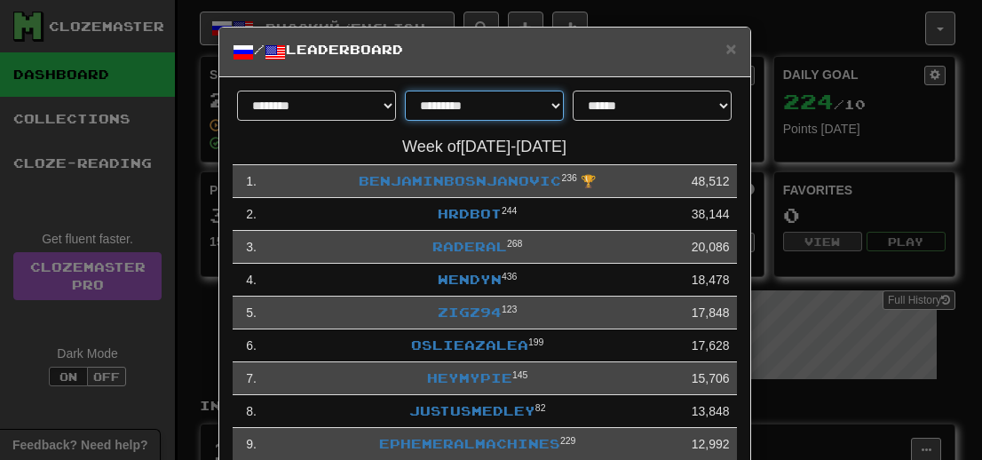
click at [554, 106] on select "**********" at bounding box center [484, 106] width 159 height 30
select select "********"
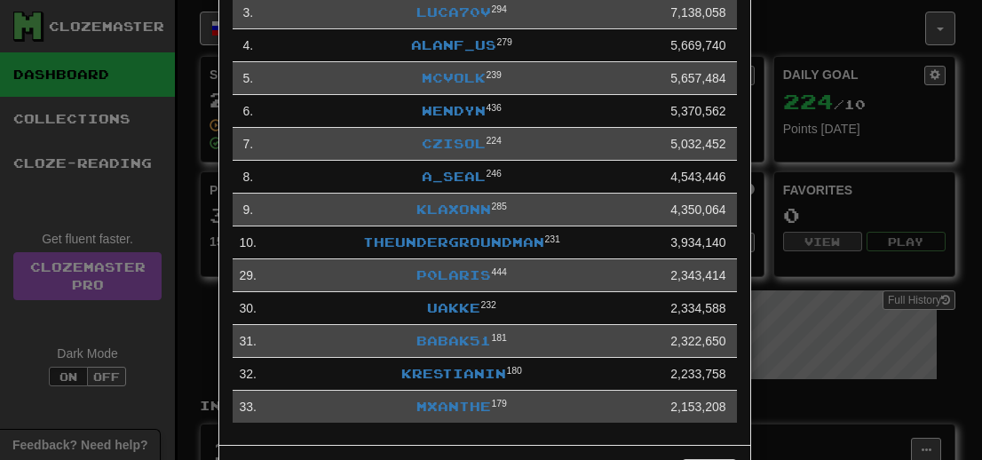
scroll to position [307, 0]
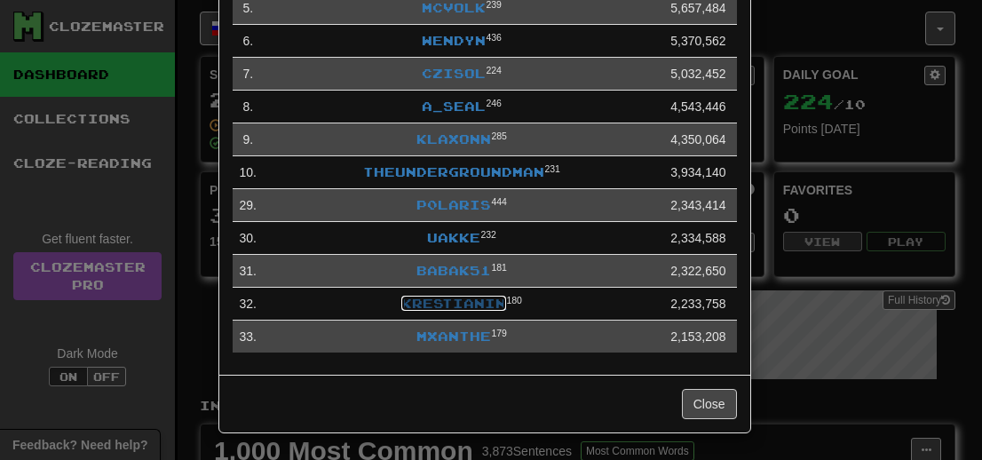
click at [478, 303] on link "krestianin" at bounding box center [454, 303] width 105 height 15
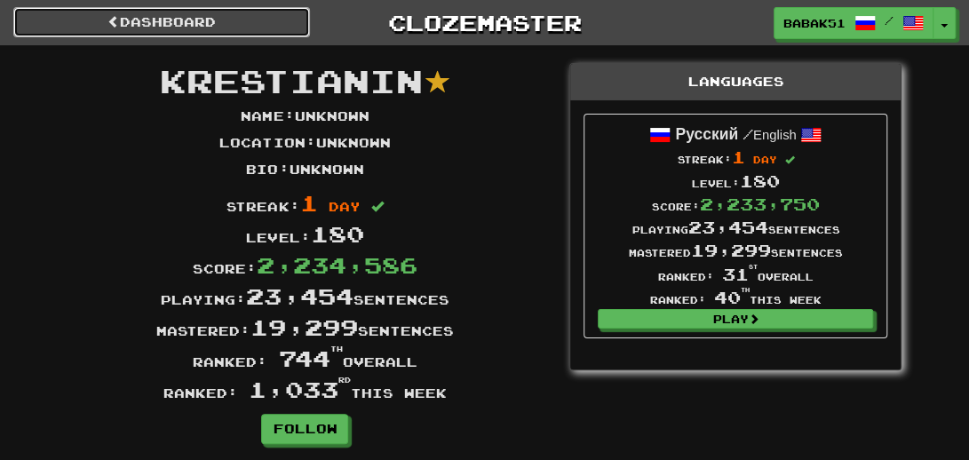
click at [181, 28] on link "Dashboard" at bounding box center [161, 22] width 297 height 30
